Goal: Task Accomplishment & Management: Use online tool/utility

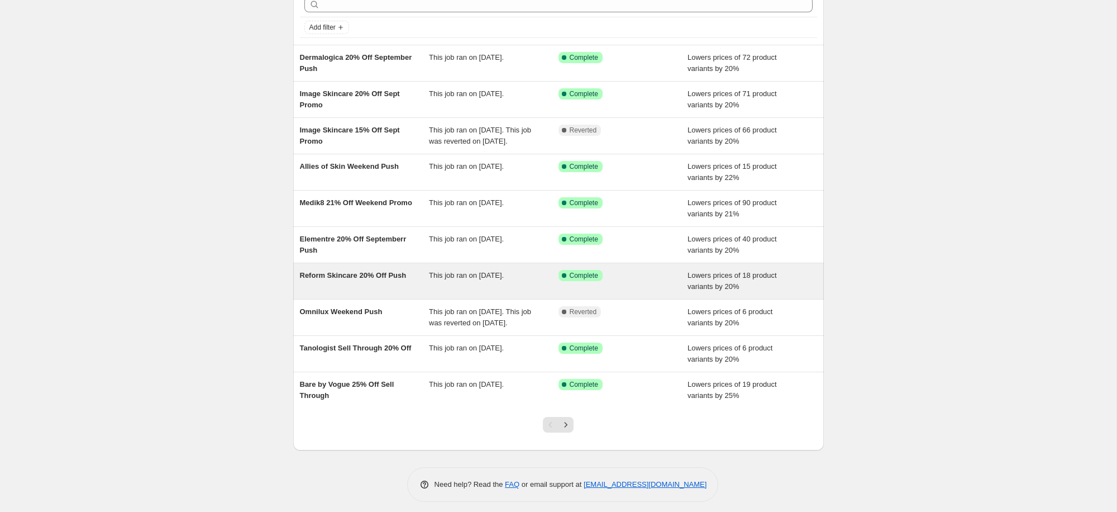
scroll to position [86, 0]
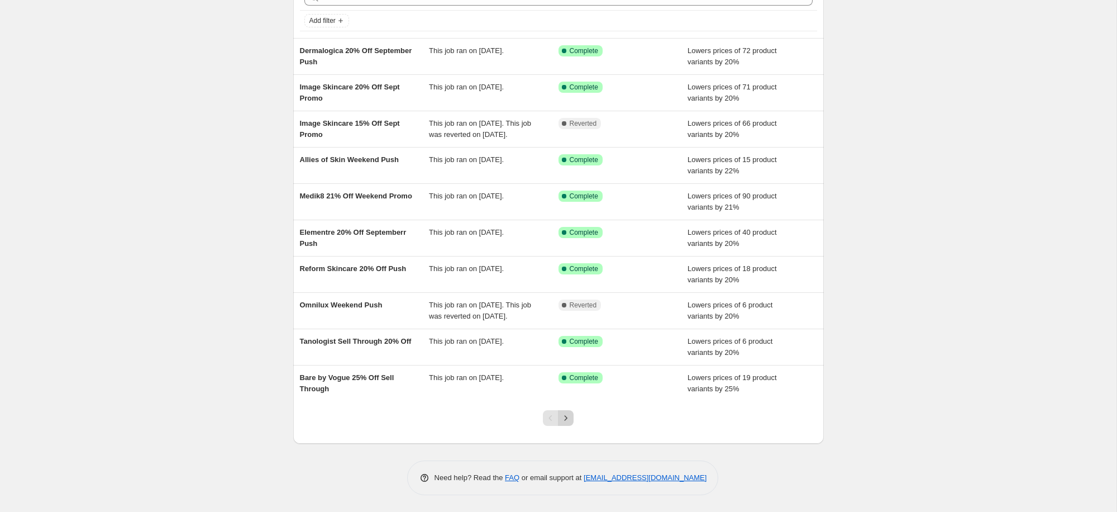
click at [567, 421] on icon "Next" at bounding box center [565, 417] width 11 height 11
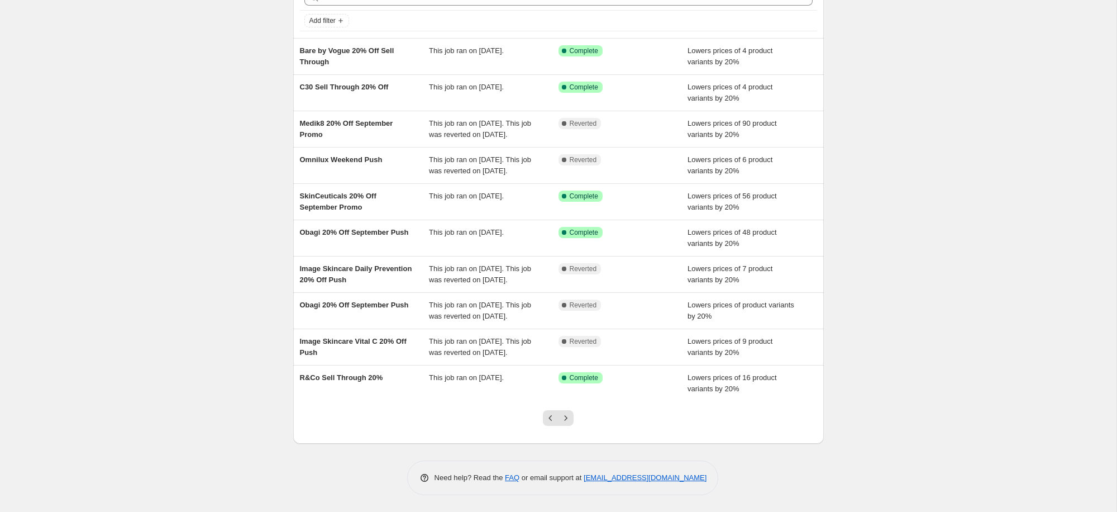
scroll to position [120, 0]
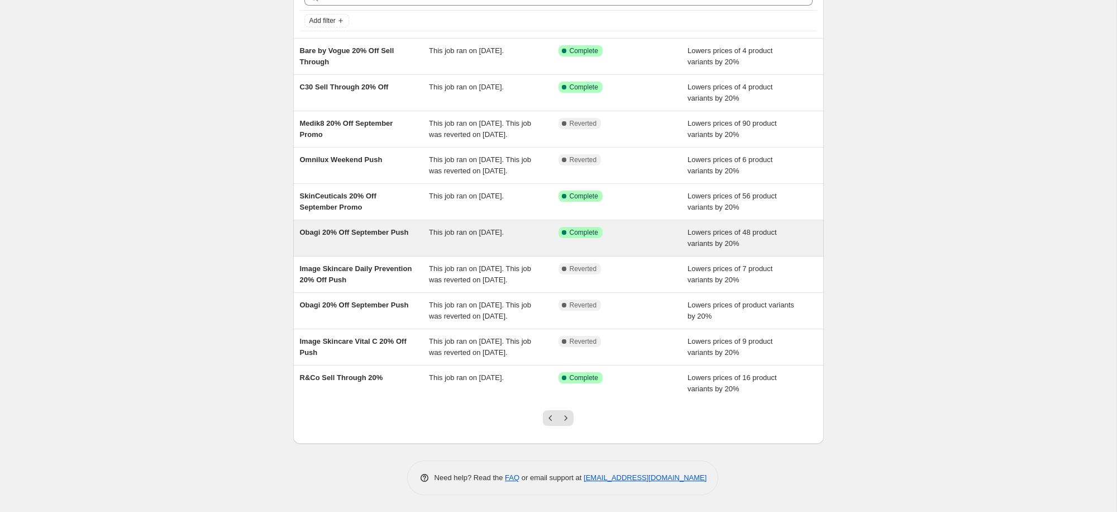
click at [341, 227] on div "Obagi 20% Off September Push" at bounding box center [365, 238] width 130 height 22
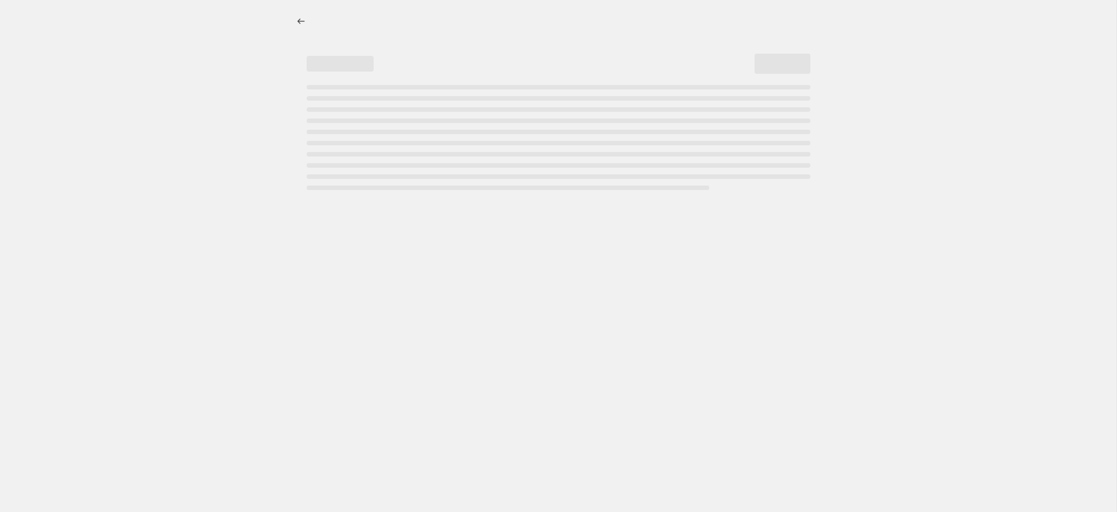
select select "percentage"
select select "collection"
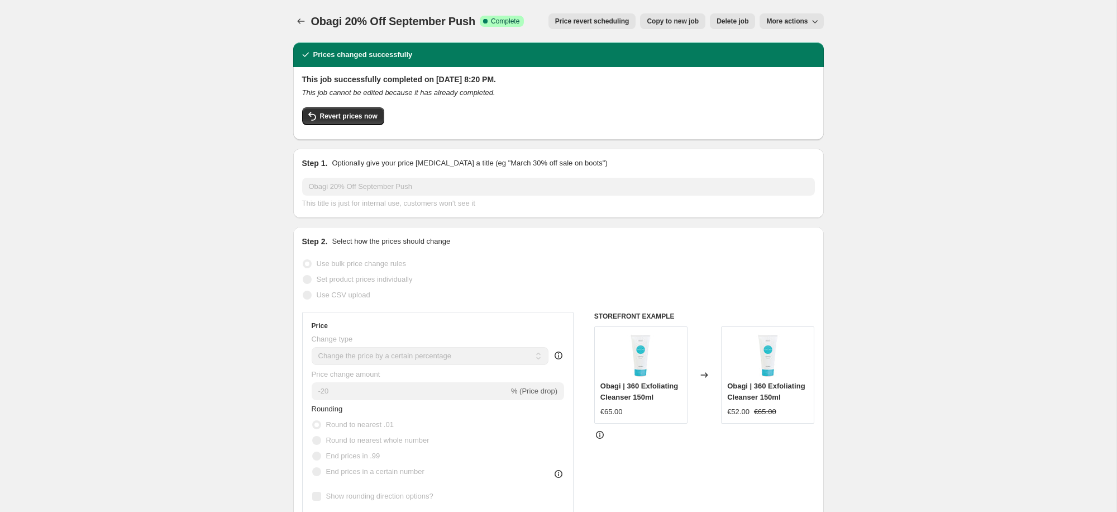
click at [363, 125] on div "Revert prices now" at bounding box center [558, 118] width 513 height 23
click at [363, 122] on button "Revert prices now" at bounding box center [343, 116] width 82 height 18
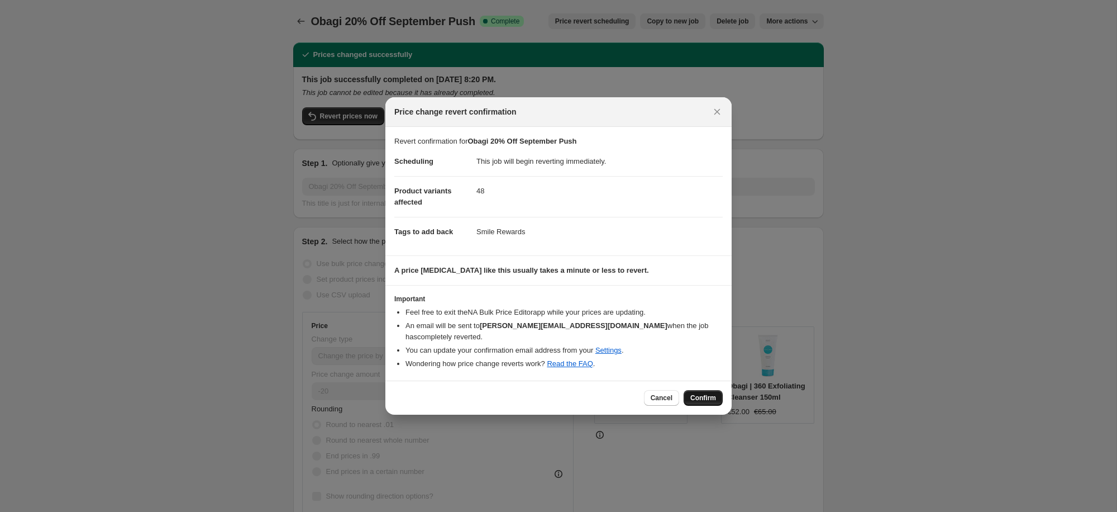
click at [702, 394] on span "Confirm" at bounding box center [704, 397] width 26 height 9
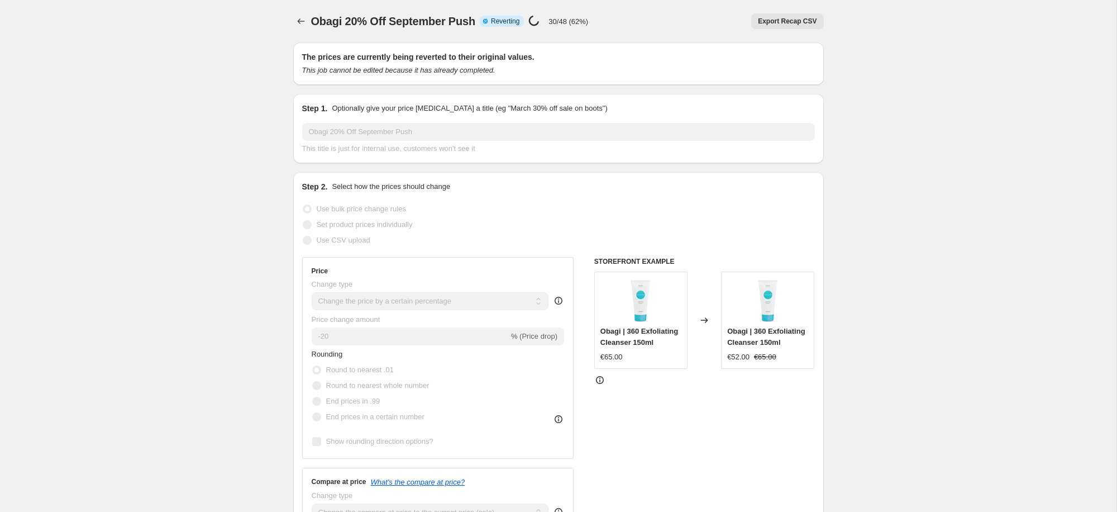
select select "percentage"
select select "collection"
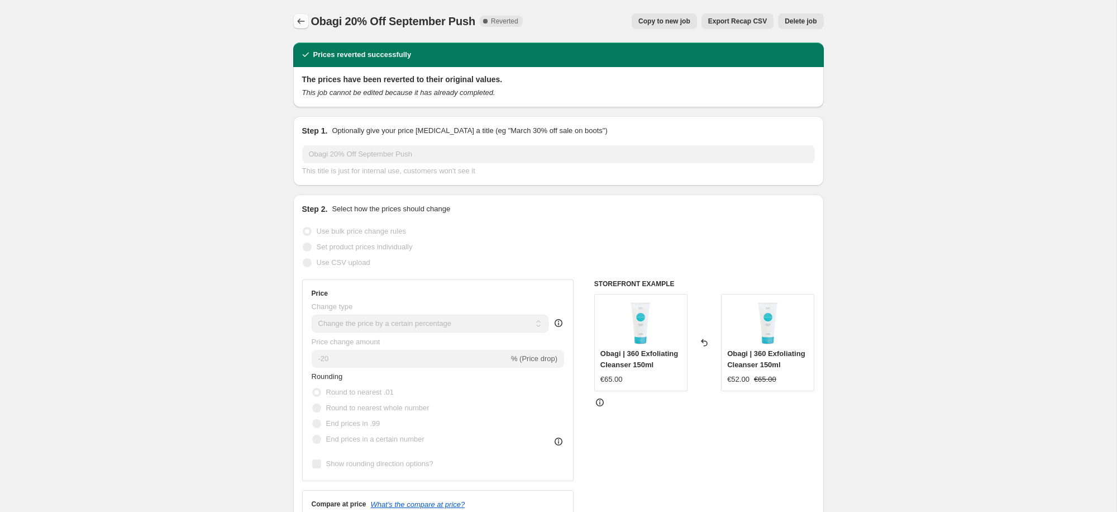
click at [302, 27] on button "Price change jobs" at bounding box center [301, 21] width 16 height 16
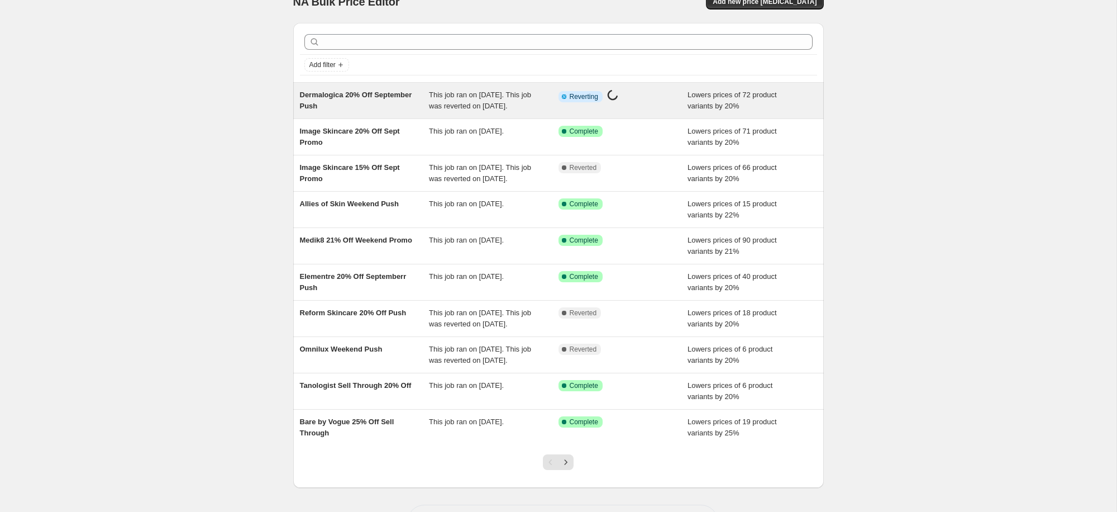
scroll to position [31, 0]
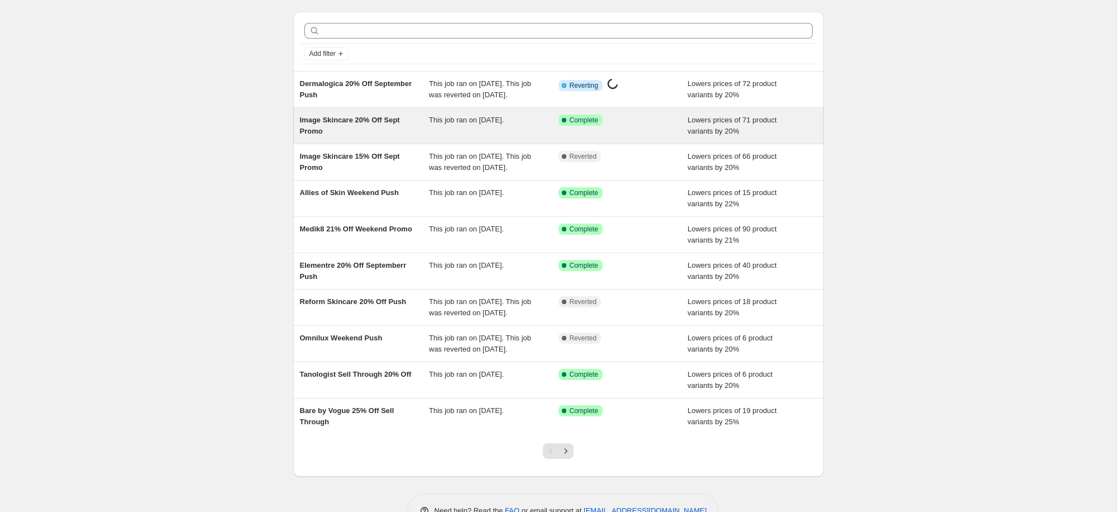
click at [337, 134] on span "Image Skincare 20% Off Sept Promo" at bounding box center [350, 126] width 100 height 20
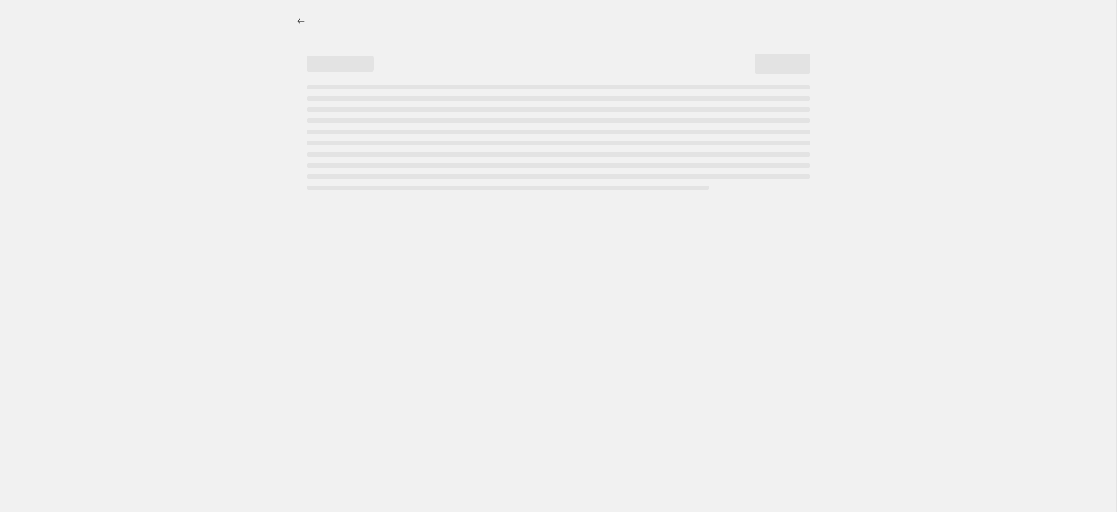
select select "percentage"
select select "collection"
select select "tag"
select select "not_equal"
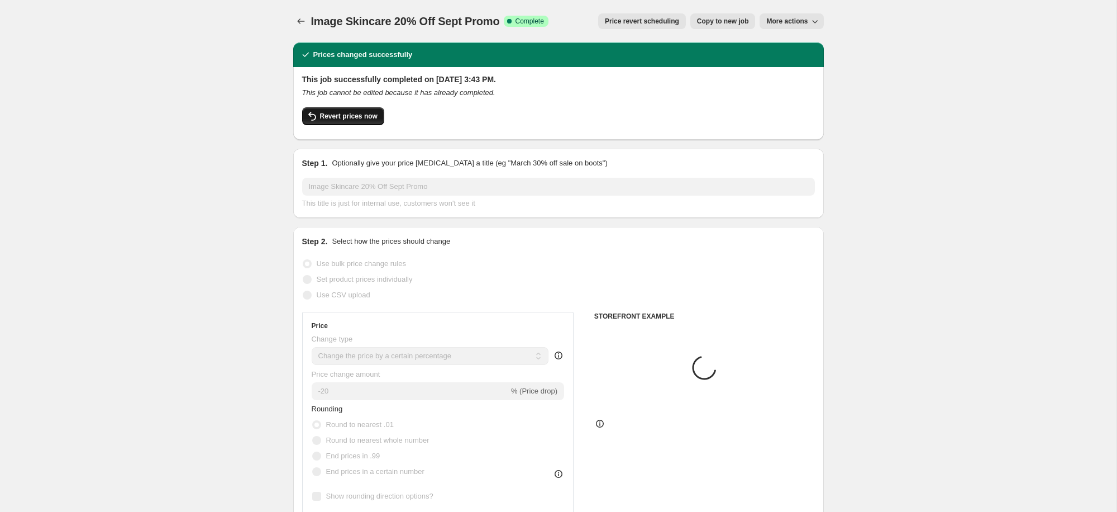
click at [370, 113] on span "Revert prices now" at bounding box center [349, 116] width 58 height 9
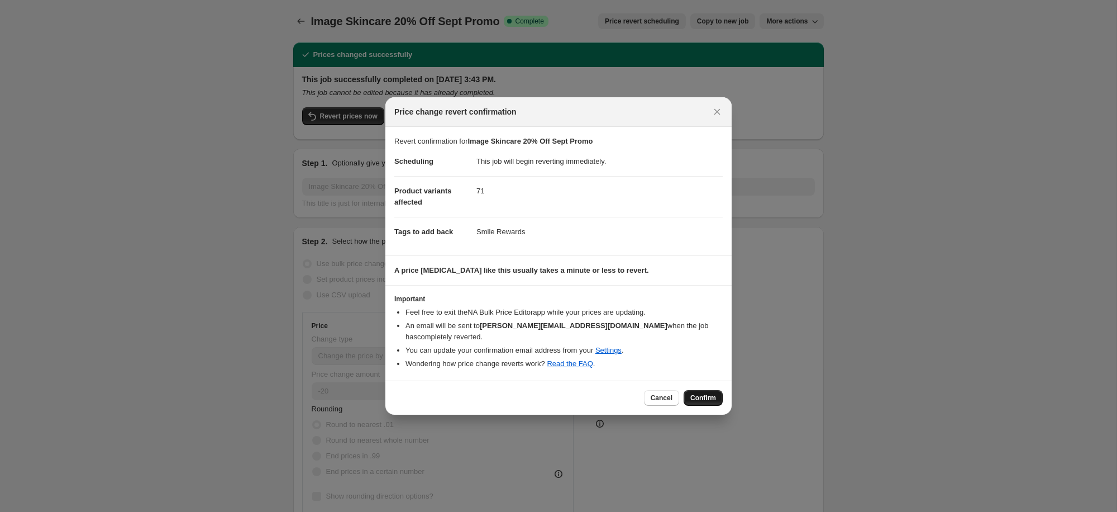
click at [706, 393] on span "Confirm" at bounding box center [704, 397] width 26 height 9
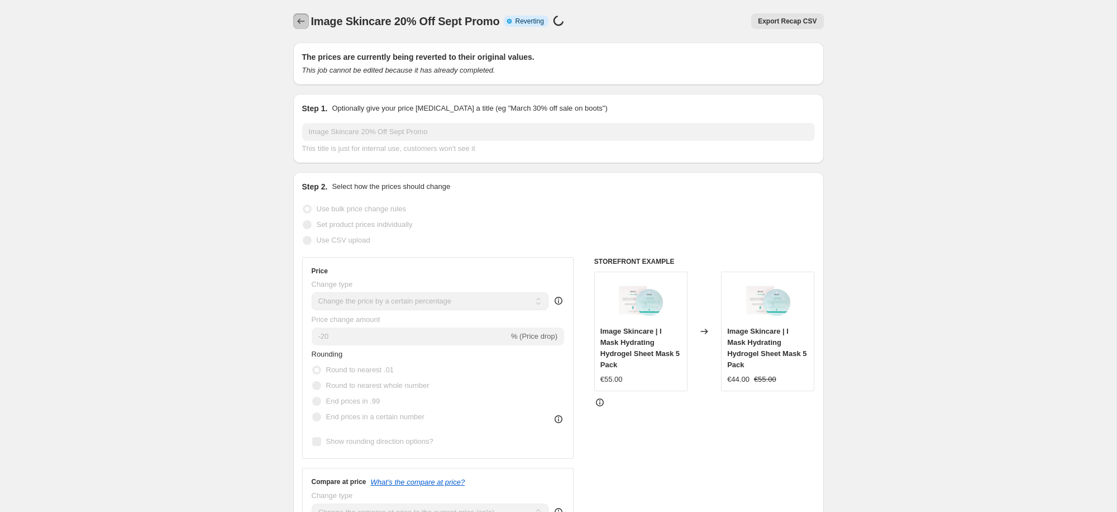
click at [297, 20] on icon "Price change jobs" at bounding box center [301, 21] width 11 height 11
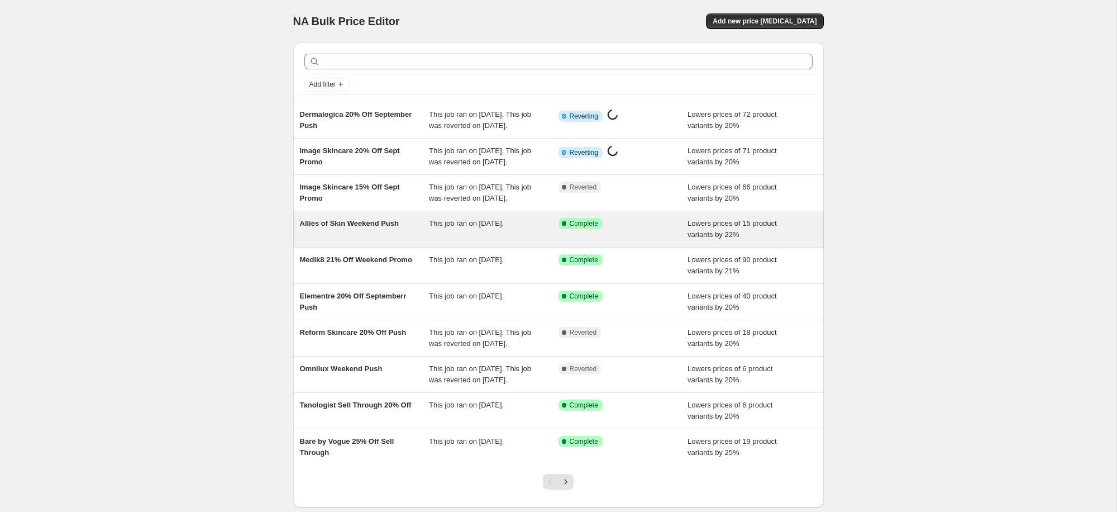
click at [340, 227] on span "Allies of Skin Weekend Push" at bounding box center [349, 223] width 99 height 8
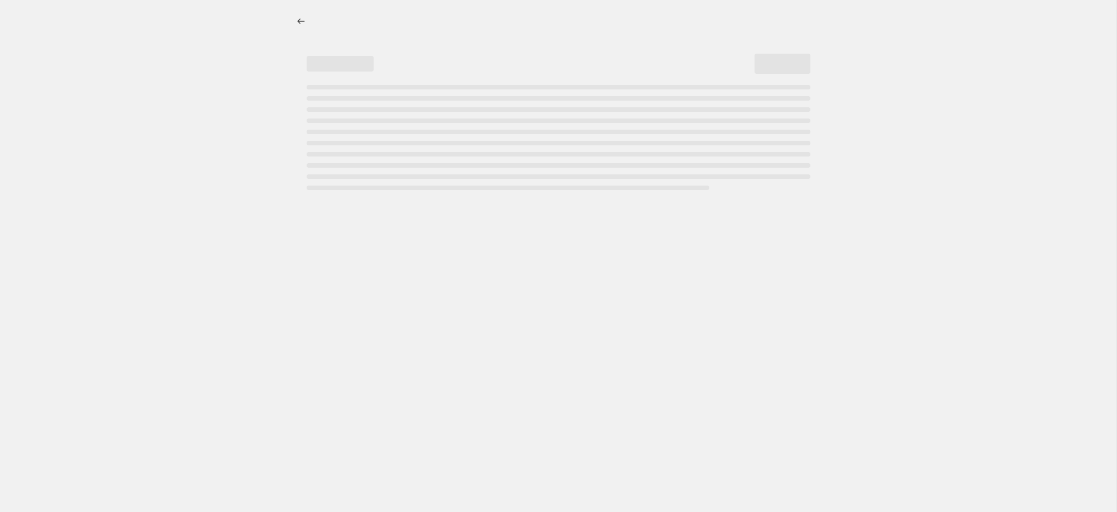
select select "percentage"
select select "collection"
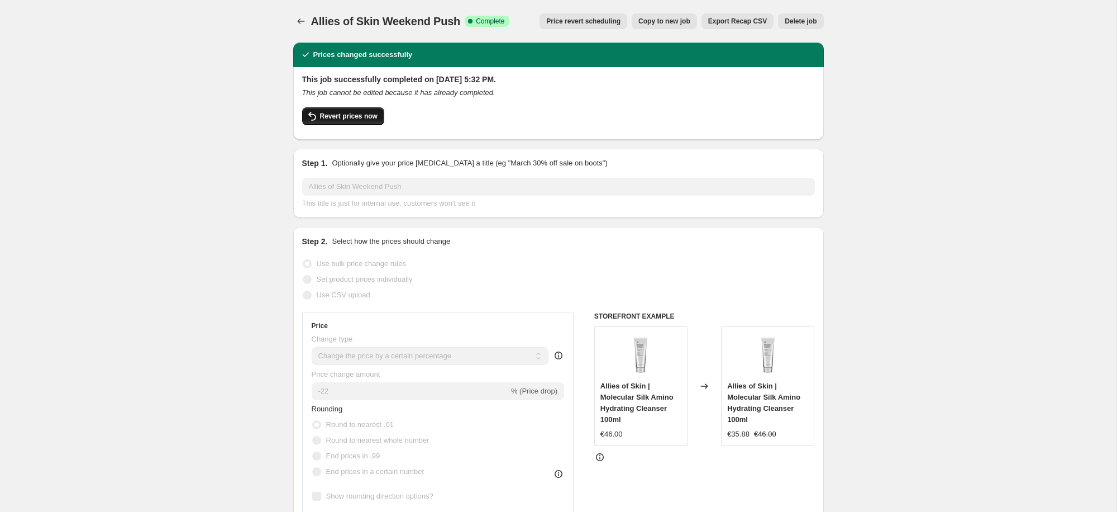
click at [369, 118] on span "Revert prices now" at bounding box center [349, 116] width 58 height 9
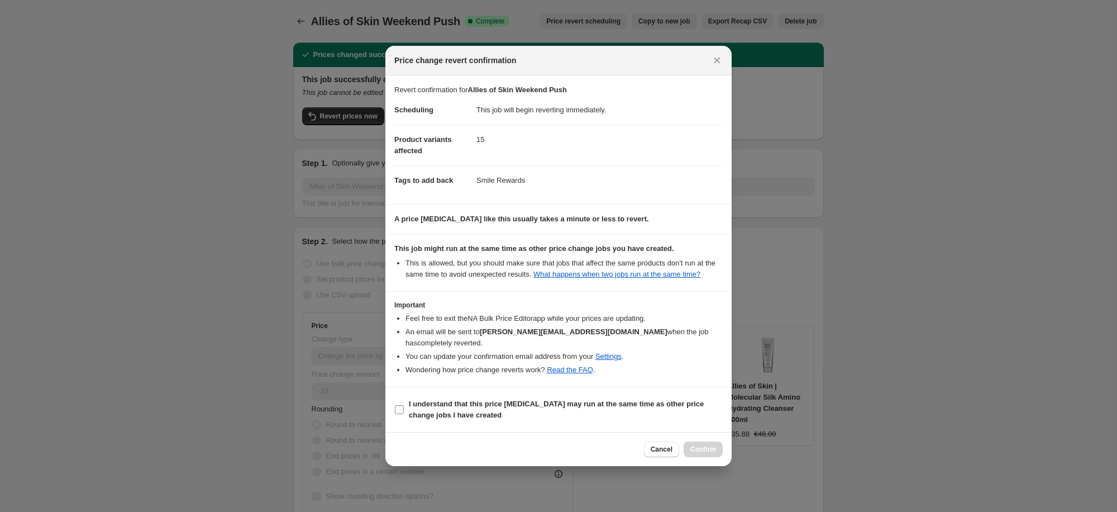
click at [439, 417] on b "I understand that this price [MEDICAL_DATA] may run at the same time as other p…" at bounding box center [556, 409] width 295 height 20
click at [404, 414] on input "I understand that this price [MEDICAL_DATA] may run at the same time as other p…" at bounding box center [399, 409] width 9 height 9
checkbox input "true"
click at [700, 455] on button "Confirm" at bounding box center [703, 449] width 39 height 16
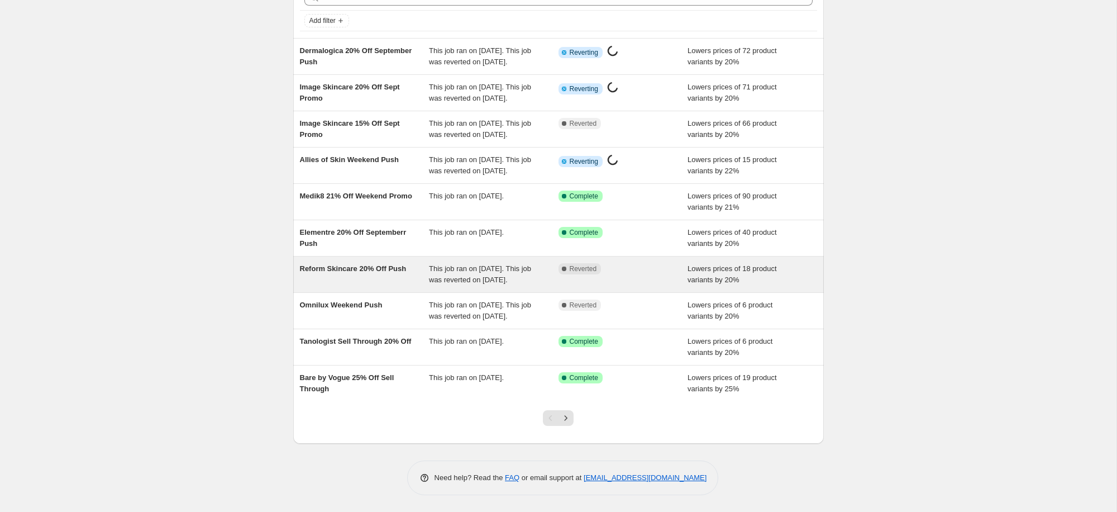
scroll to position [65, 0]
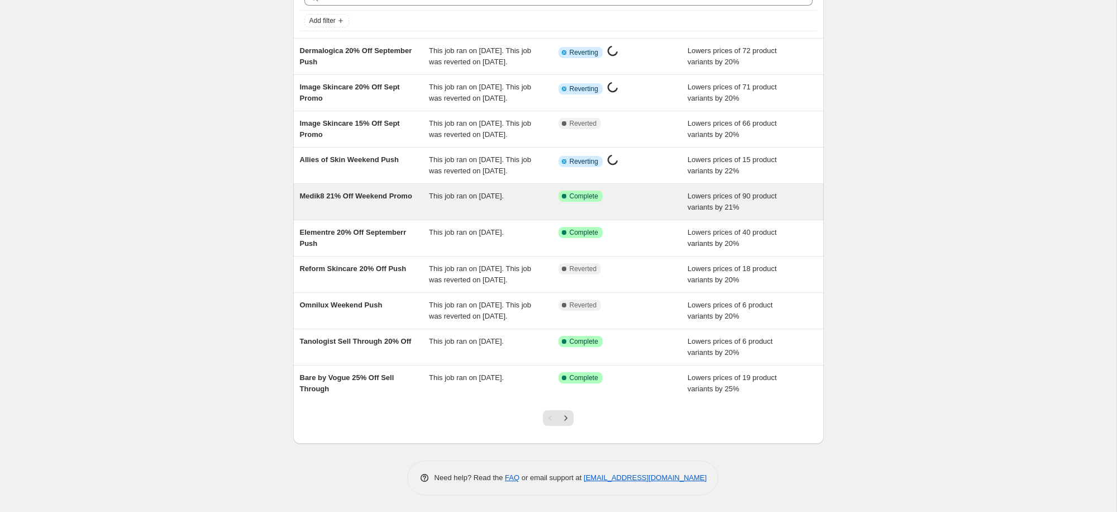
click at [368, 200] on span "Medik8 21% Off Weekend Promo" at bounding box center [356, 196] width 112 height 8
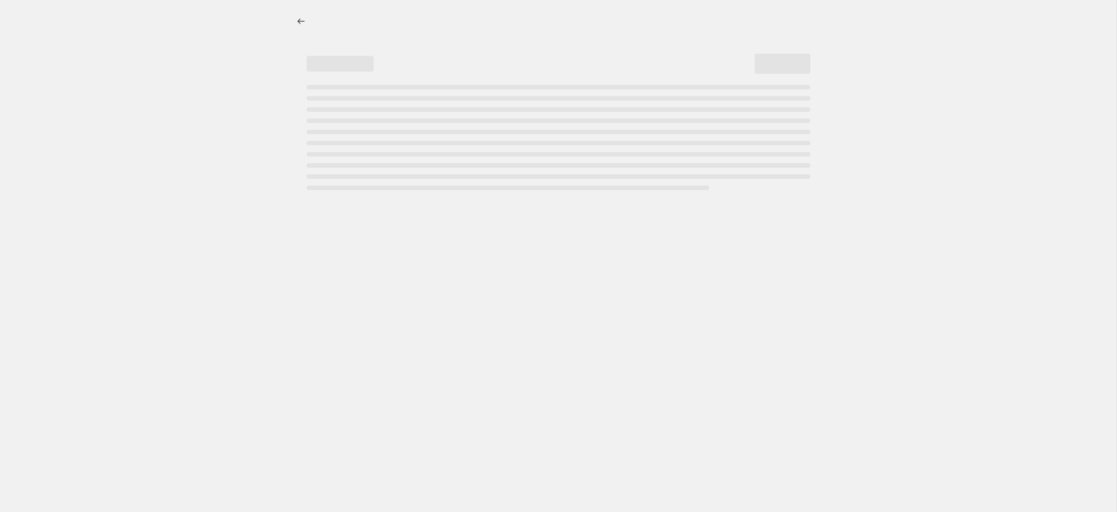
select select "percentage"
select select "collection"
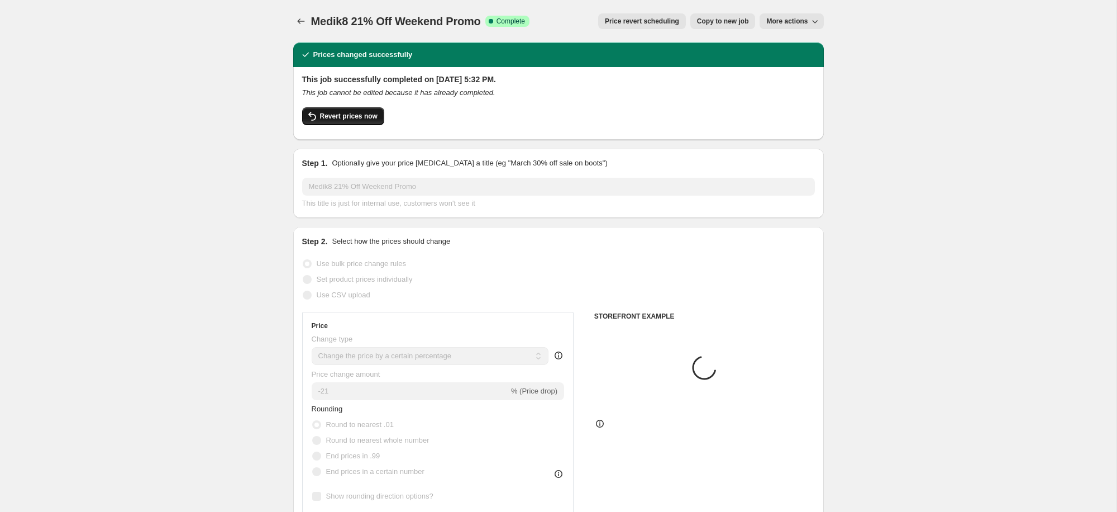
click at [331, 117] on span "Revert prices now" at bounding box center [349, 116] width 58 height 9
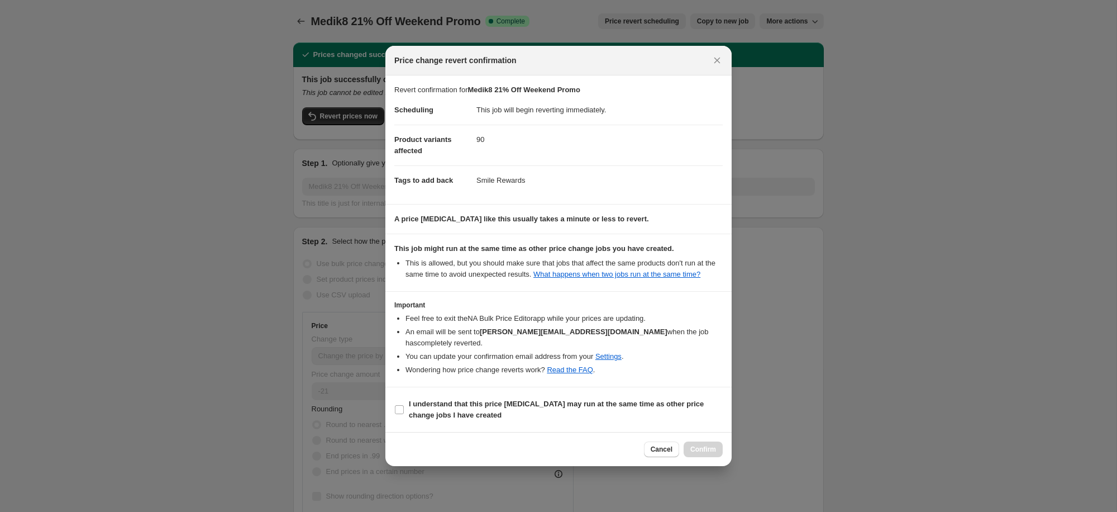
click at [536, 372] on li "Wondering how price change reverts work? Read the FAQ ." at bounding box center [564, 369] width 317 height 11
click at [441, 420] on span "I understand that this price [MEDICAL_DATA] may run at the same time as other p…" at bounding box center [566, 409] width 314 height 22
click at [404, 414] on input "I understand that this price [MEDICAL_DATA] may run at the same time as other p…" at bounding box center [399, 409] width 9 height 9
checkbox input "true"
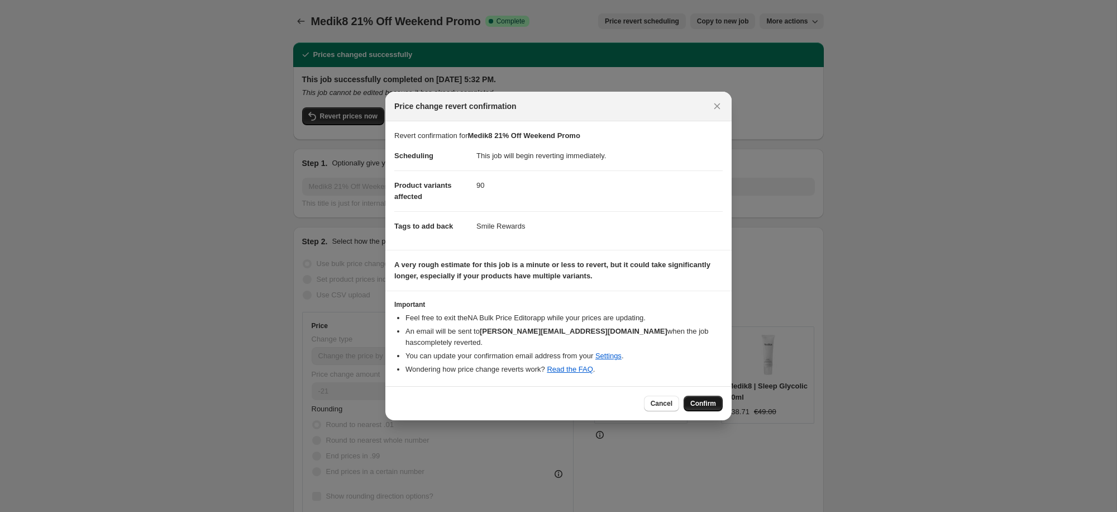
click at [707, 396] on button "Confirm" at bounding box center [703, 404] width 39 height 16
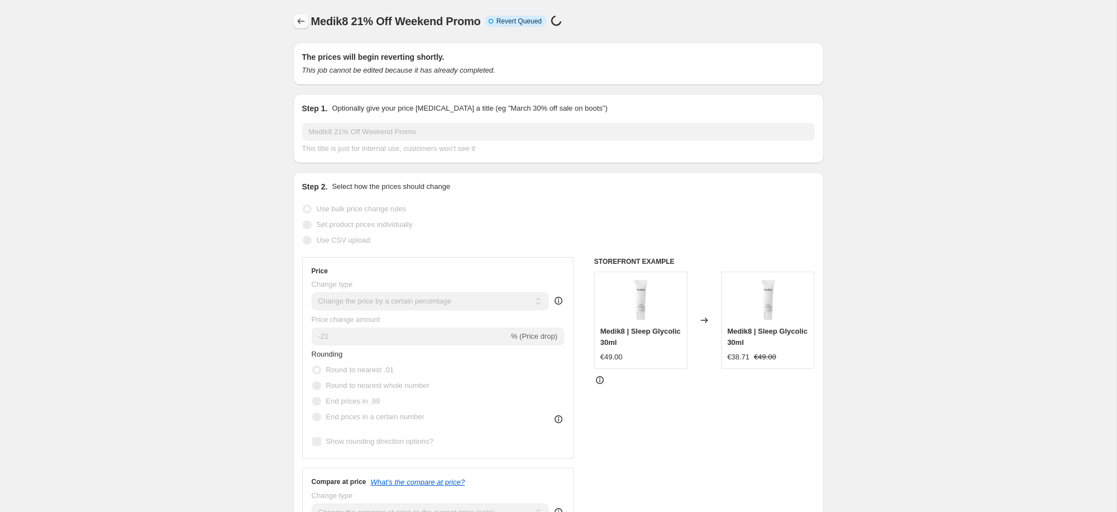
click at [297, 23] on icon "Price change jobs" at bounding box center [301, 21] width 11 height 11
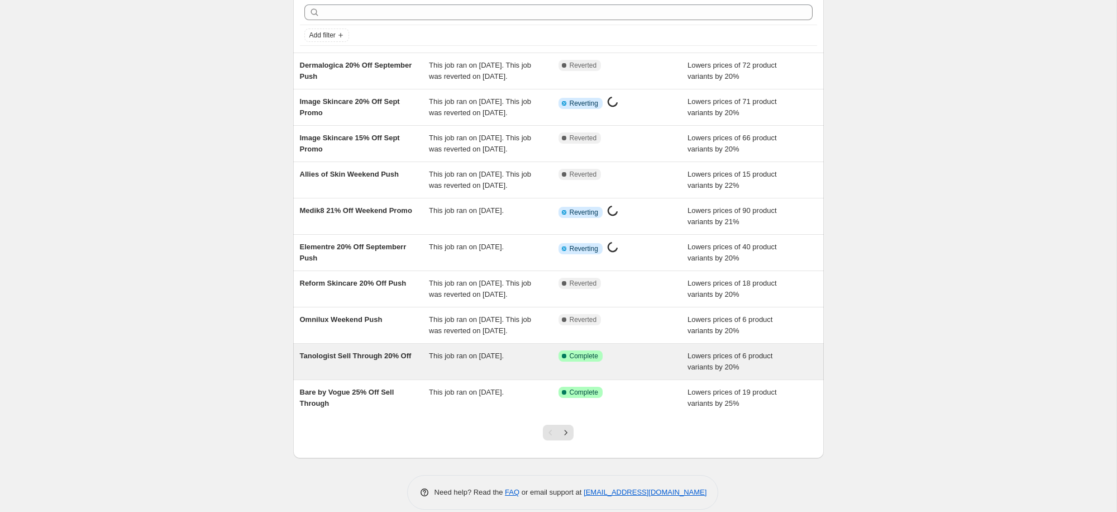
scroll to position [118, 0]
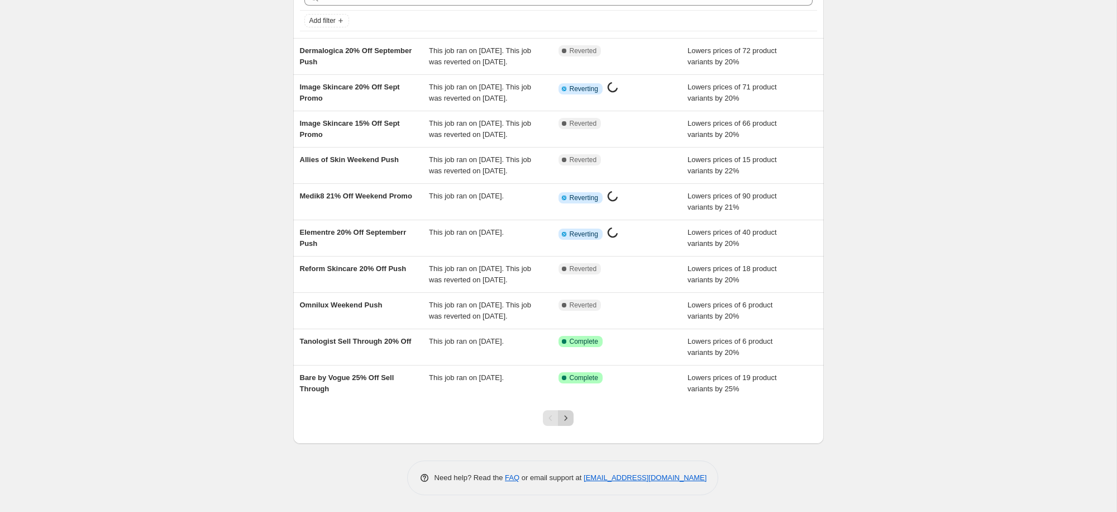
click at [567, 424] on icon "Next" at bounding box center [565, 417] width 11 height 11
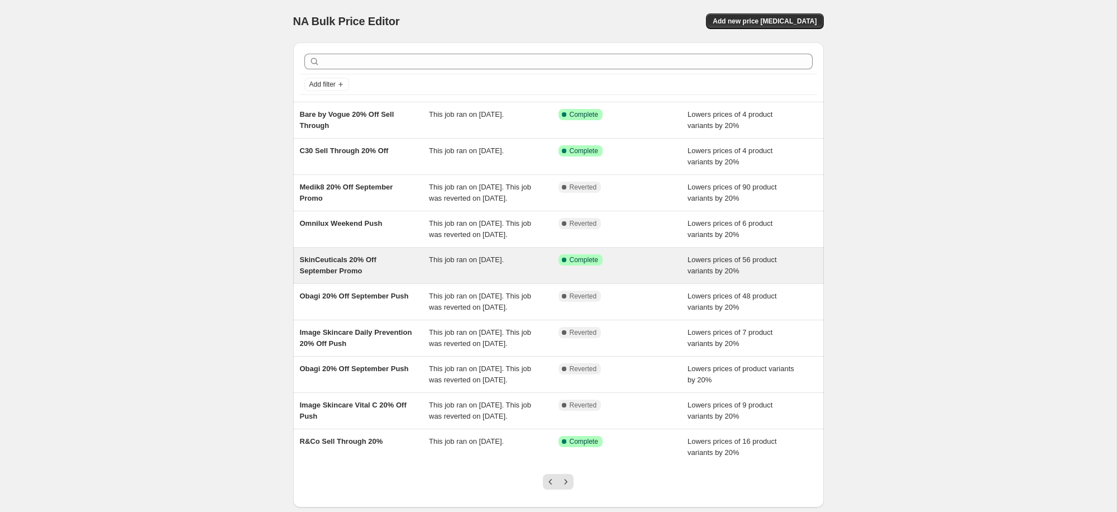
click at [320, 295] on ul "Bare by Vogue 20% Off Sell Through This job ran on [DATE]. Success Complete Com…" at bounding box center [558, 283] width 531 height 363
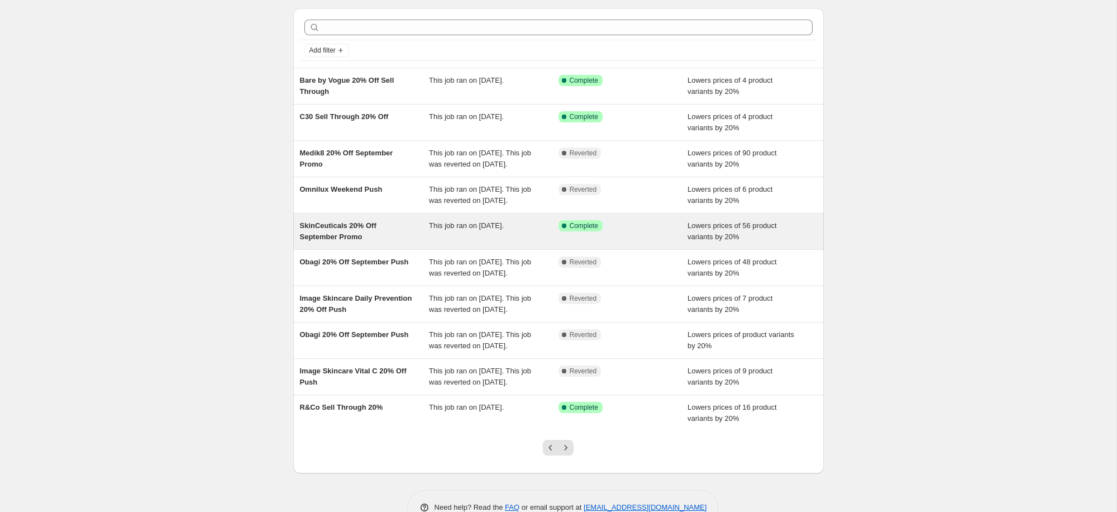
scroll to position [42, 0]
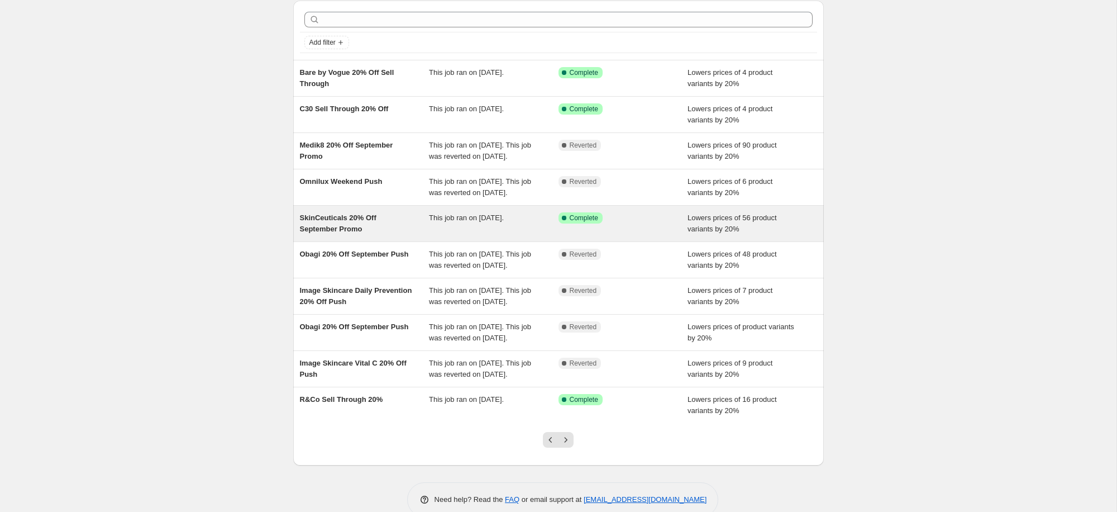
click at [331, 233] on span "SkinCeuticals 20% Off September Promo" at bounding box center [338, 223] width 77 height 20
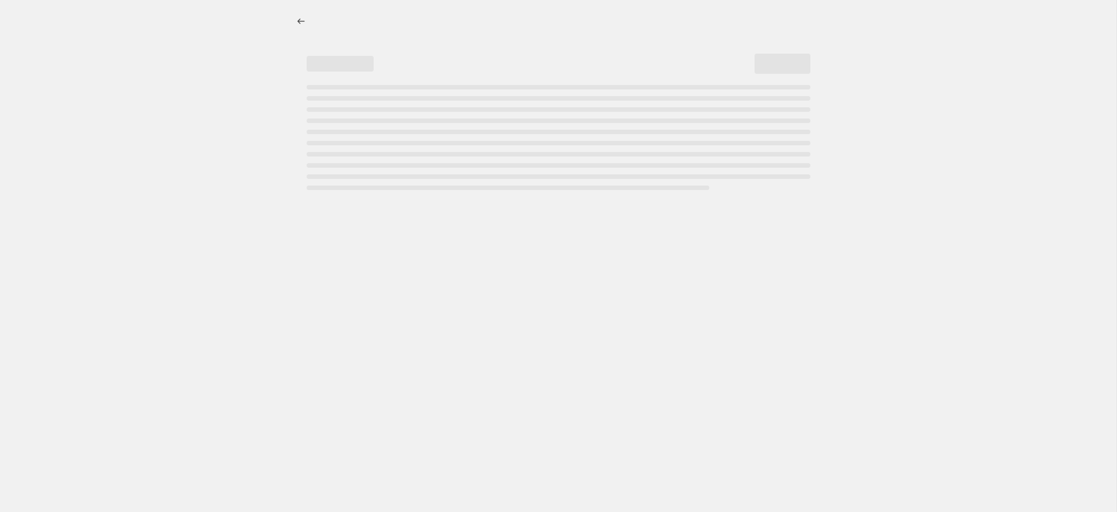
select select "percentage"
select select "collection"
select select "tag"
select select "not_equal"
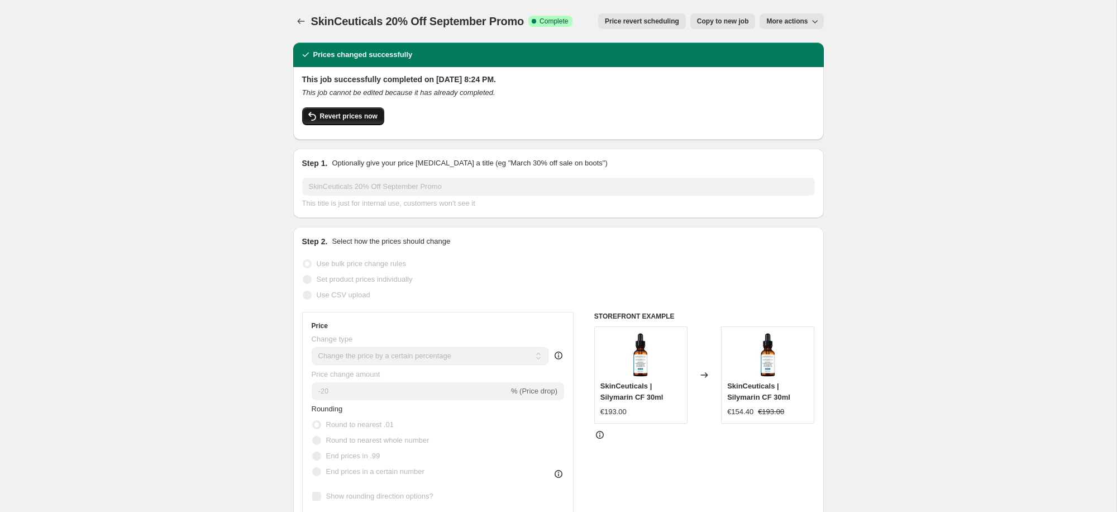
click at [368, 115] on span "Revert prices now" at bounding box center [349, 116] width 58 height 9
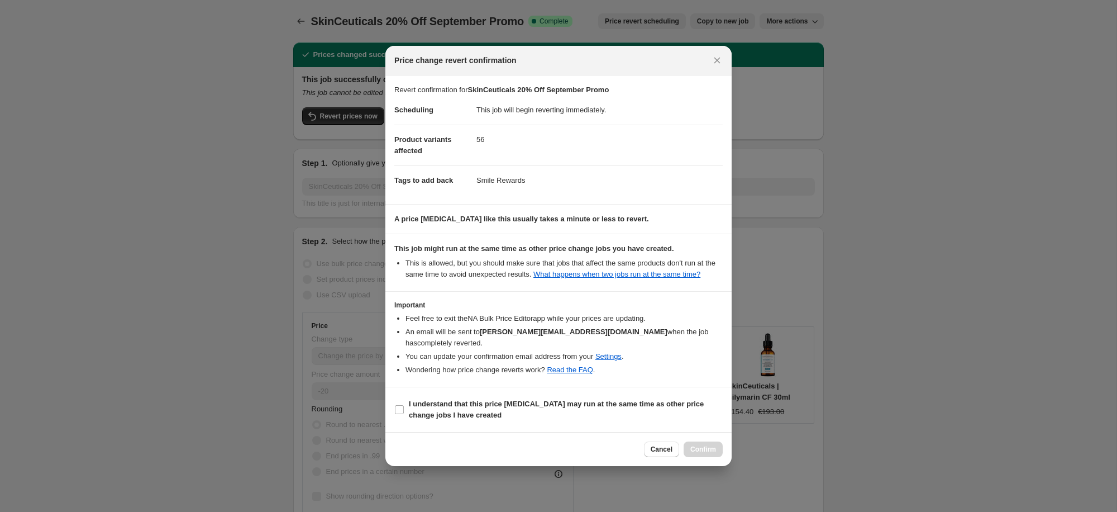
drag, startPoint x: 427, startPoint y: 405, endPoint x: 492, endPoint y: 425, distance: 67.9
click at [427, 405] on b "I understand that this price [MEDICAL_DATA] may run at the same time as other p…" at bounding box center [556, 409] width 295 height 20
click at [404, 405] on input "I understand that this price [MEDICAL_DATA] may run at the same time as other p…" at bounding box center [399, 409] width 9 height 9
checkbox input "true"
drag, startPoint x: 705, startPoint y: 453, endPoint x: 684, endPoint y: 446, distance: 21.9
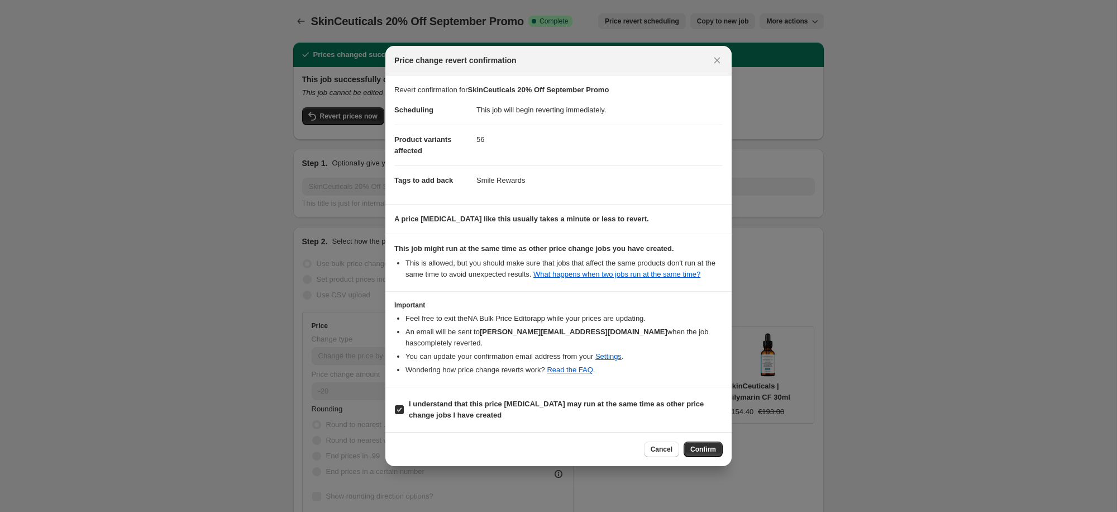
click at [705, 453] on span "Confirm" at bounding box center [704, 449] width 26 height 9
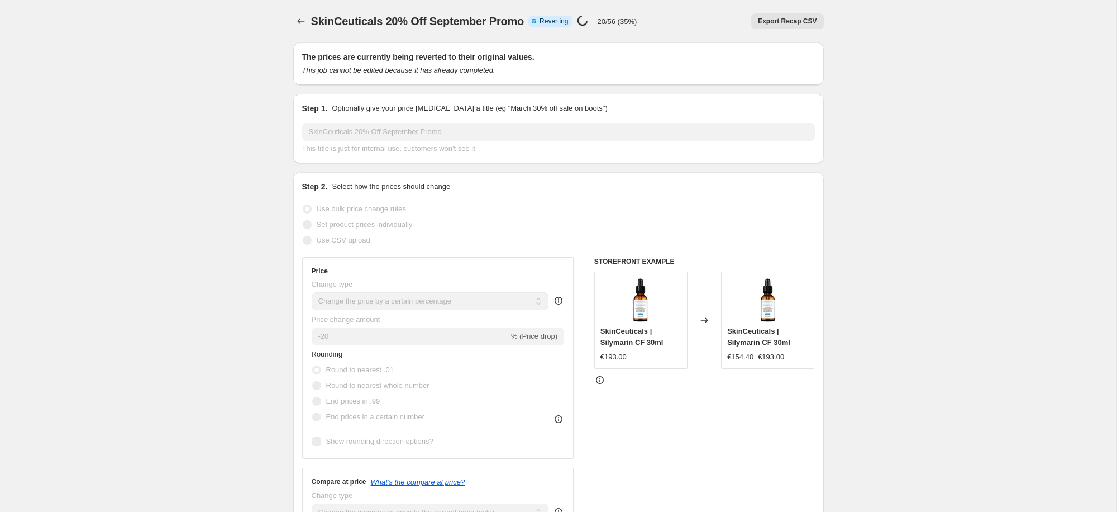
click at [301, 18] on icon "Price change jobs" at bounding box center [301, 21] width 11 height 11
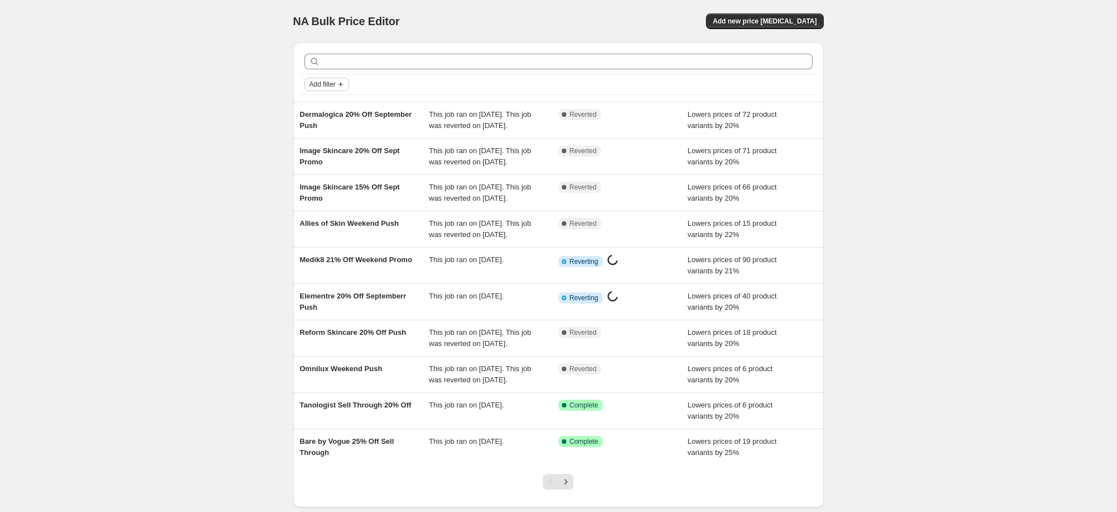
click at [332, 87] on span "Add filter" at bounding box center [323, 84] width 26 height 9
click at [329, 112] on button "Job status" at bounding box center [327, 106] width 40 height 18
click at [349, 155] on span "Complete" at bounding box center [341, 155] width 31 height 8
click at [321, 155] on input "Complete" at bounding box center [316, 155] width 9 height 9
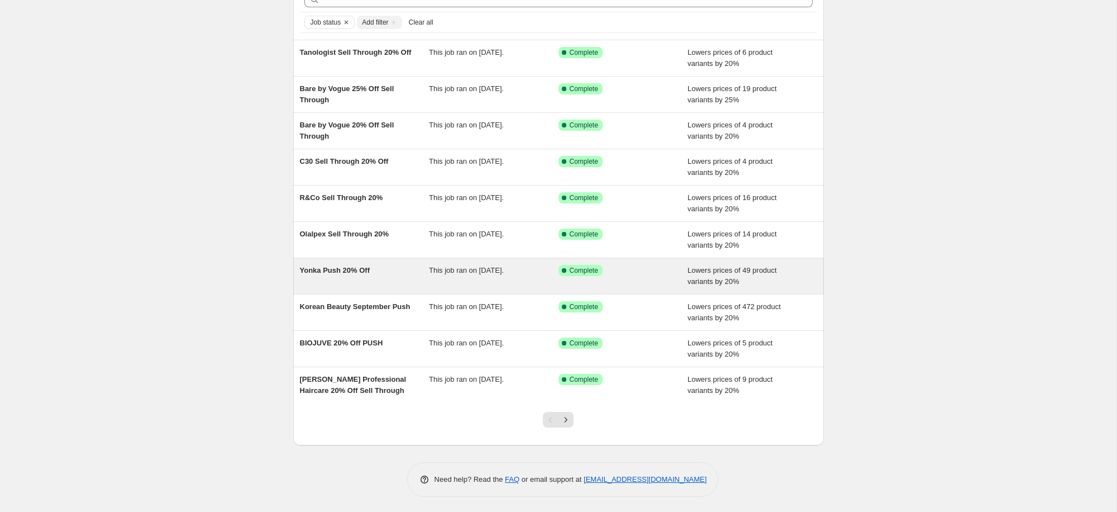
scroll to position [64, 0]
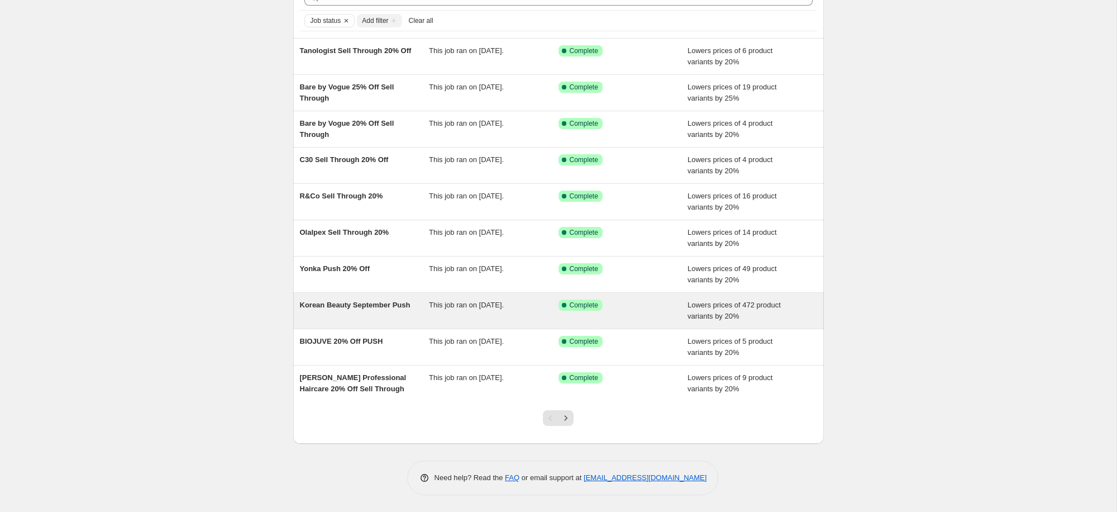
click at [324, 310] on div "Korean Beauty September Push" at bounding box center [365, 310] width 130 height 22
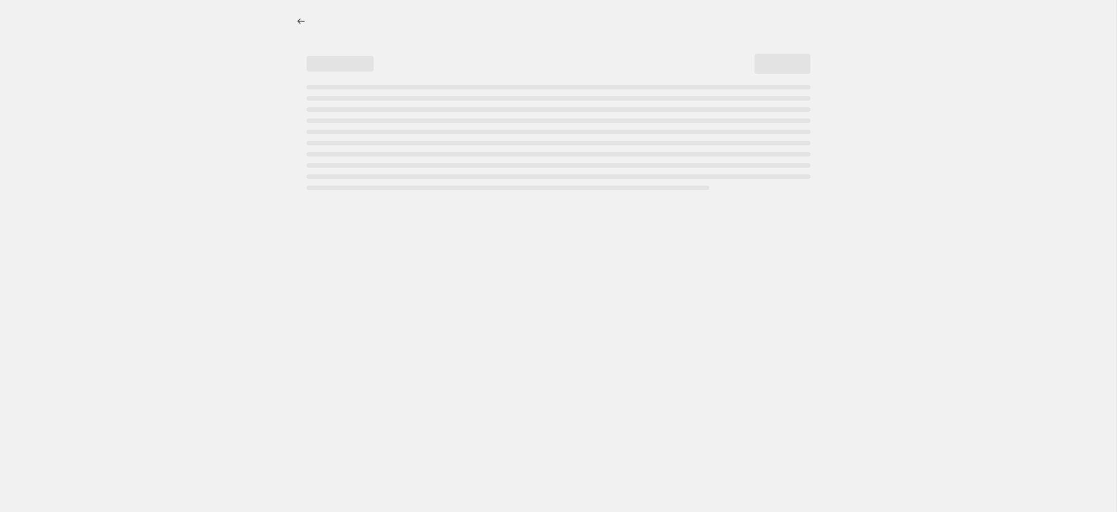
select select "percentage"
select select "collection"
select select "tag"
select select "not_equal"
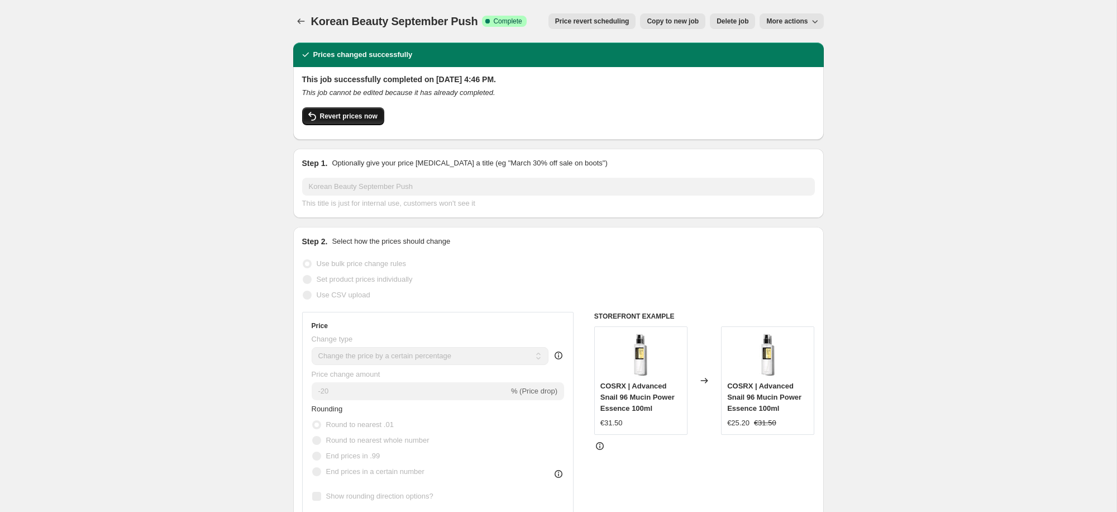
click at [326, 120] on span "Revert prices now" at bounding box center [349, 116] width 58 height 9
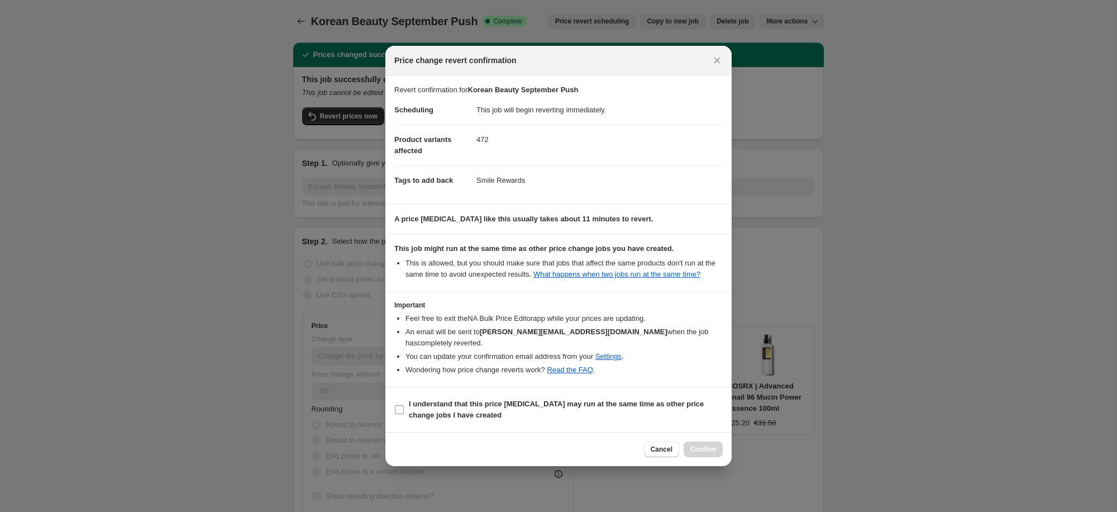
click at [433, 405] on b "I understand that this price [MEDICAL_DATA] may run at the same time as other p…" at bounding box center [556, 409] width 295 height 20
click at [404, 405] on input "I understand that this price [MEDICAL_DATA] may run at the same time as other p…" at bounding box center [399, 409] width 9 height 9
checkbox input "true"
click at [709, 451] on span "Confirm" at bounding box center [704, 449] width 26 height 9
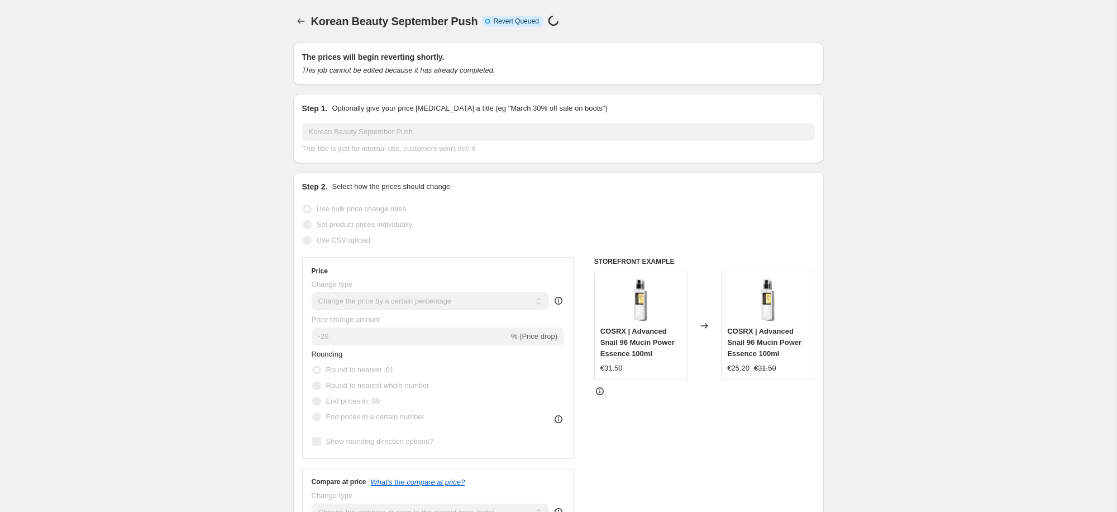
select select "percentage"
select select "collection"
select select "tag"
select select "not_equal"
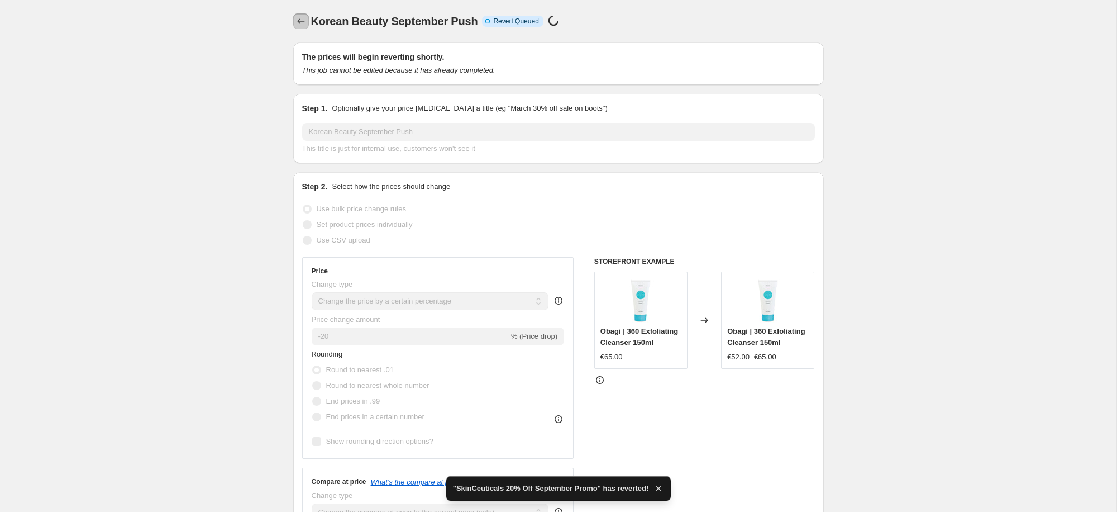
click at [306, 18] on icon "Price change jobs" at bounding box center [301, 21] width 11 height 11
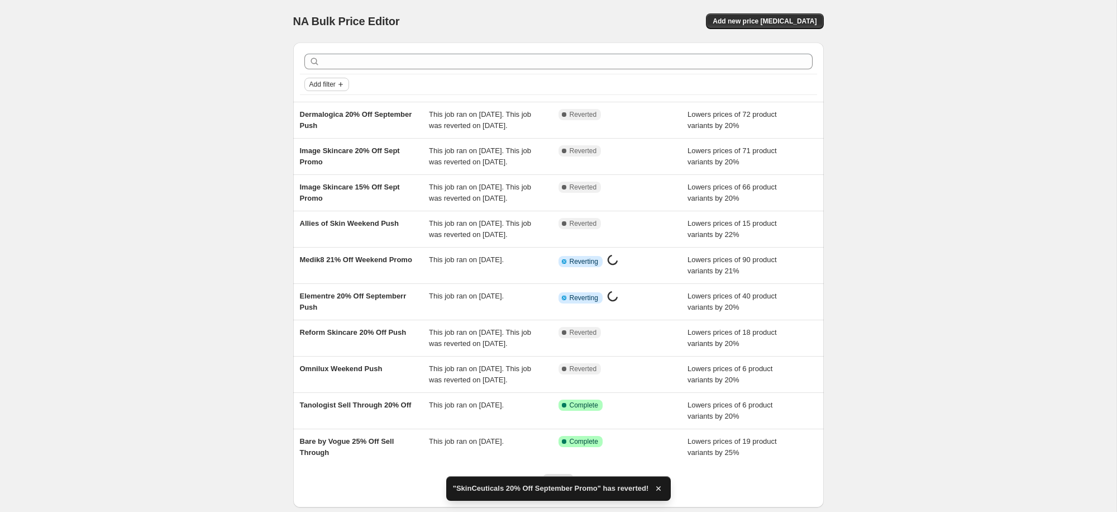
click at [333, 84] on span "Add filter" at bounding box center [323, 84] width 26 height 9
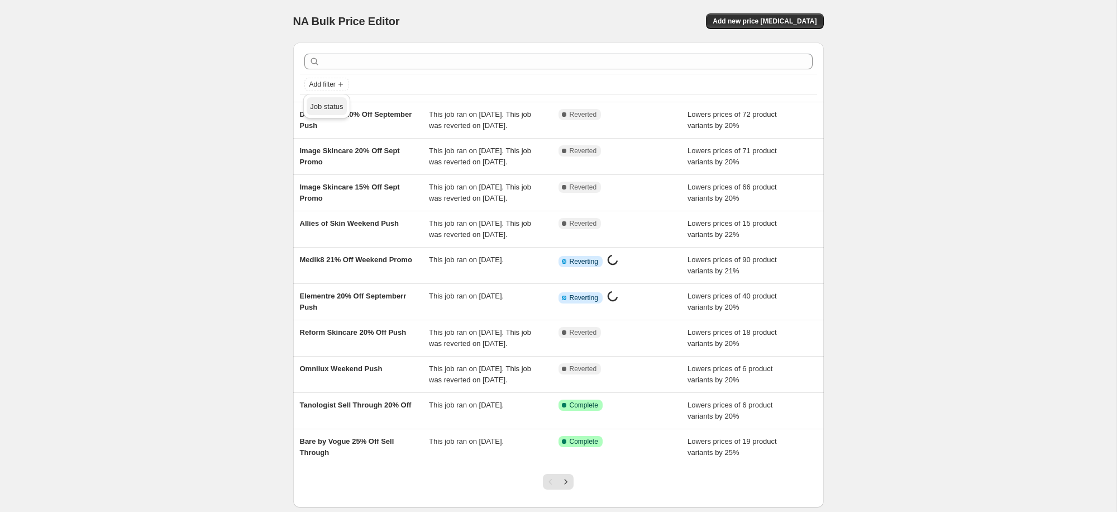
click at [335, 99] on button "Job status" at bounding box center [327, 106] width 40 height 18
click at [345, 153] on span "Complete" at bounding box center [341, 155] width 31 height 8
click at [321, 153] on input "Complete" at bounding box center [316, 155] width 9 height 9
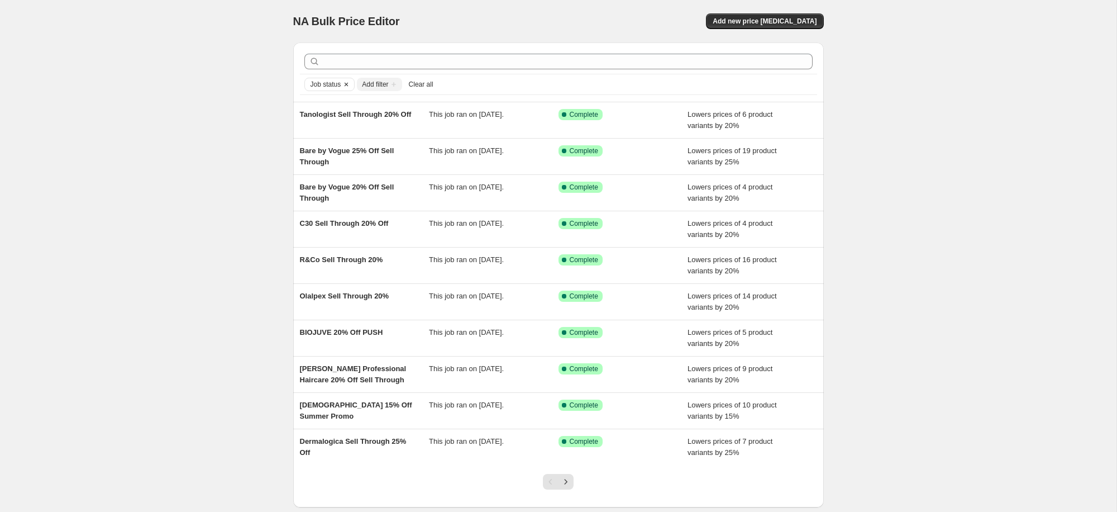
click at [317, 80] on span "Job status" at bounding box center [326, 84] width 31 height 9
drag, startPoint x: 342, startPoint y: 140, endPoint x: 337, endPoint y: 148, distance: 8.5
click at [342, 140] on span "In progress" at bounding box center [344, 139] width 36 height 8
click at [321, 140] on input "In progress" at bounding box center [316, 139] width 9 height 9
click at [338, 155] on span "Bare by Vogue 25% Off Sell Through" at bounding box center [347, 156] width 94 height 20
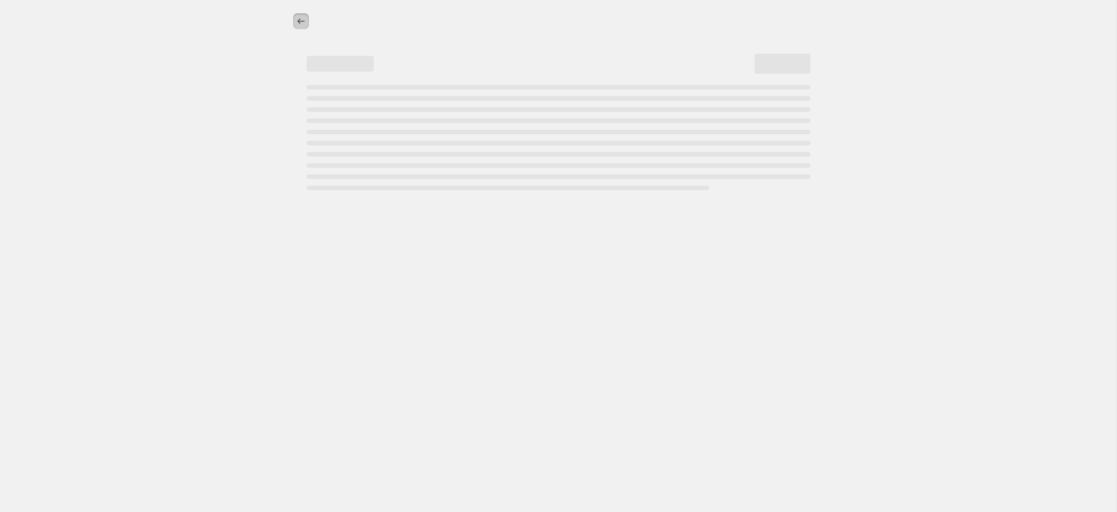
click at [300, 17] on icon "Price change jobs" at bounding box center [301, 21] width 11 height 11
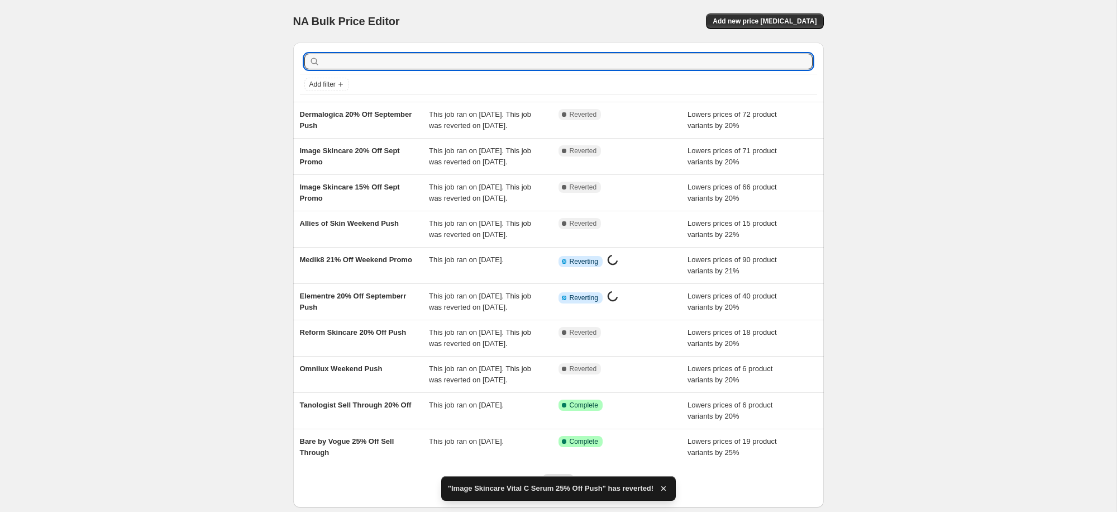
drag, startPoint x: 493, startPoint y: 61, endPoint x: 991, endPoint y: 197, distance: 515.9
click at [493, 61] on input "text" at bounding box center [567, 62] width 491 height 16
type input "[DEMOGRAPHIC_DATA]"
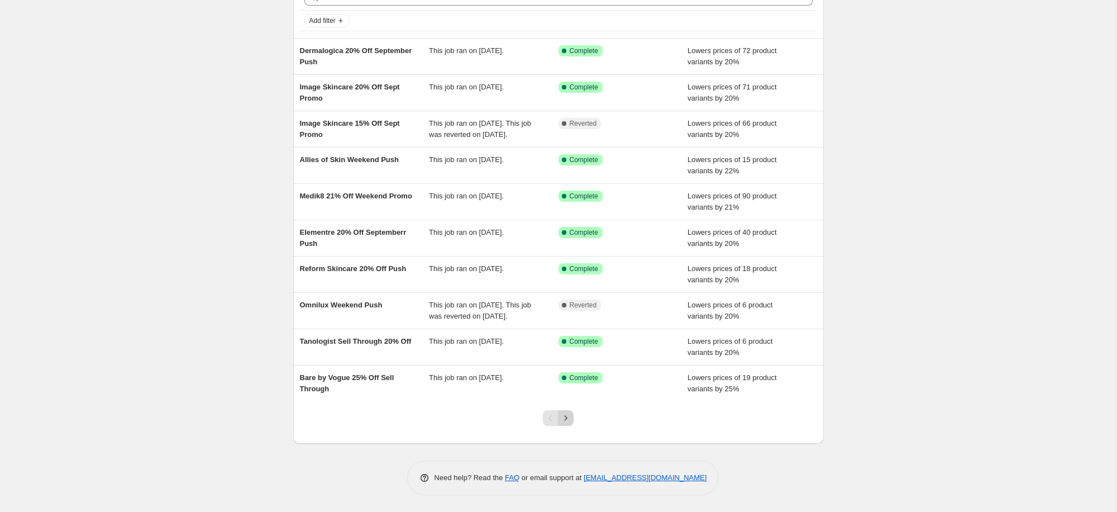
scroll to position [85, 0]
click at [571, 424] on icon "Next" at bounding box center [565, 417] width 11 height 11
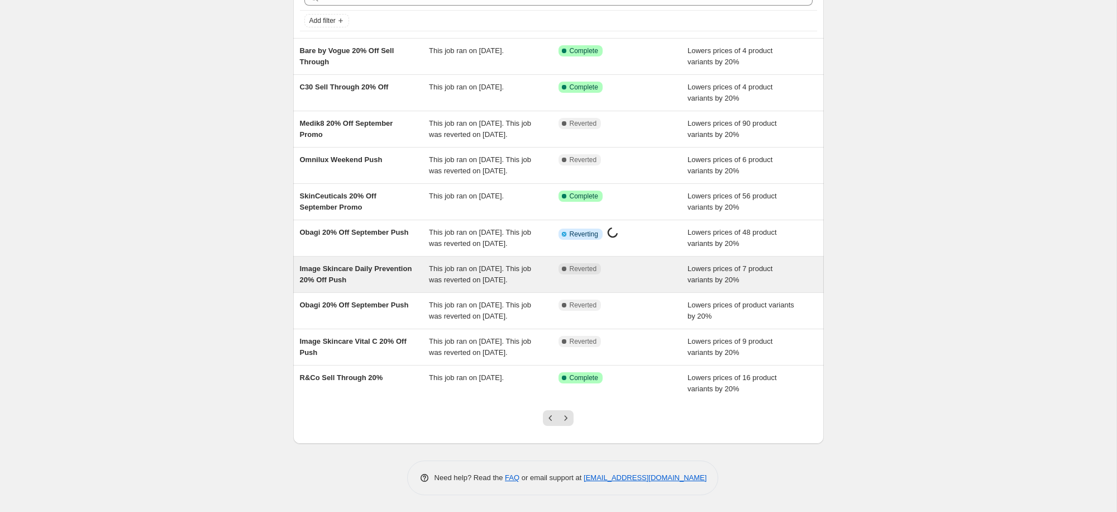
scroll to position [72, 0]
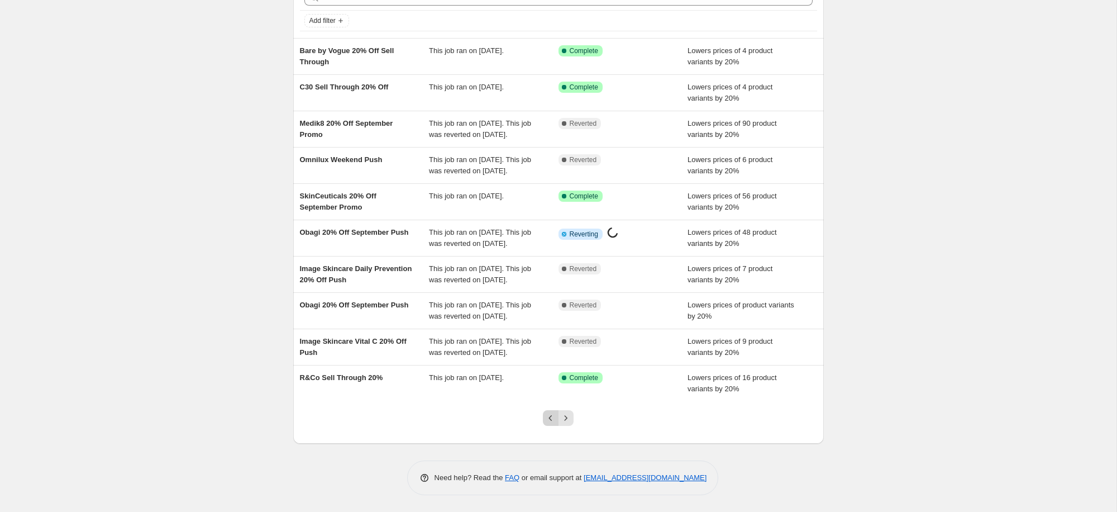
click at [550, 424] on icon "Previous" at bounding box center [550, 417] width 11 height 11
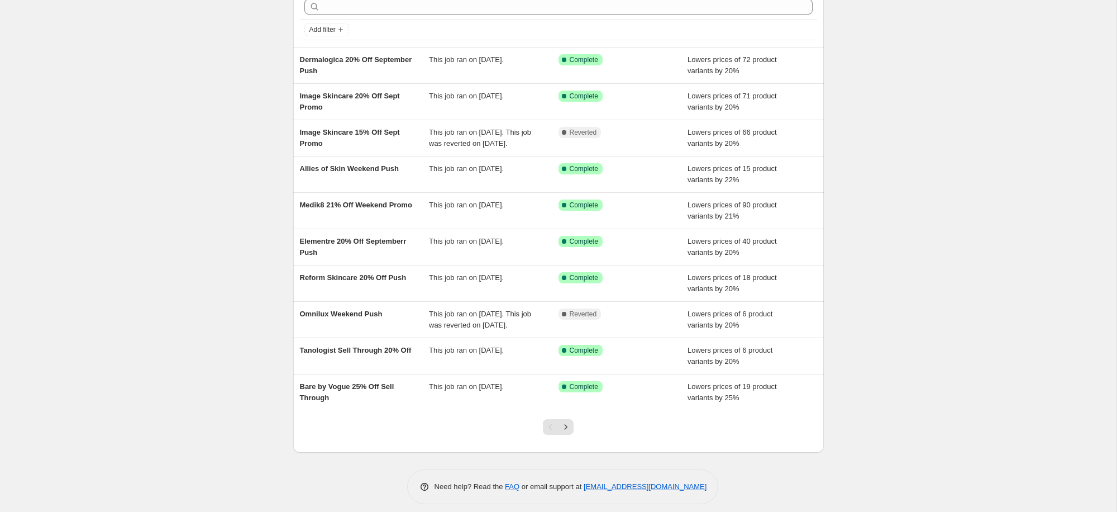
scroll to position [86, 0]
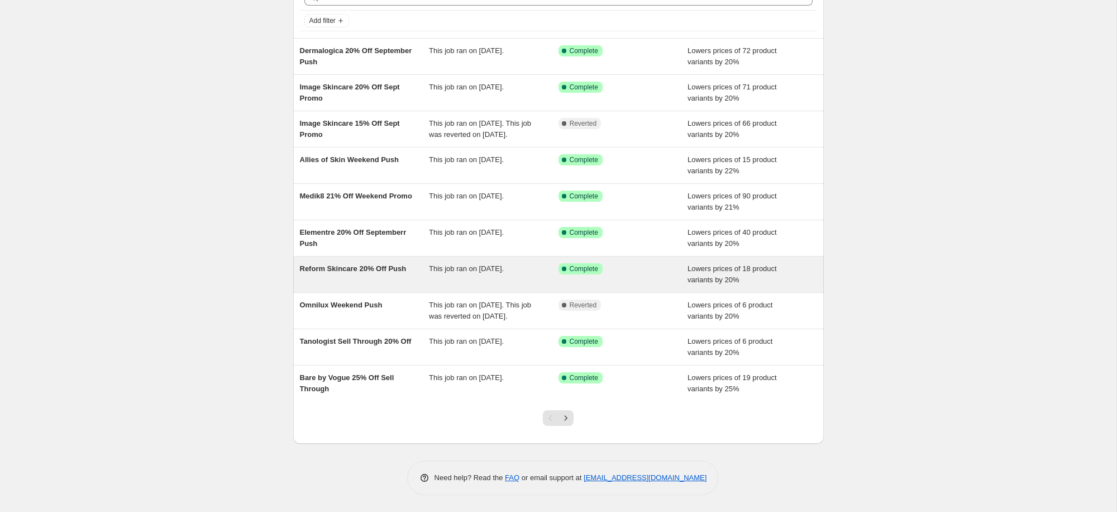
click at [351, 264] on span "Reform Skincare 20% Off Push" at bounding box center [353, 268] width 107 height 8
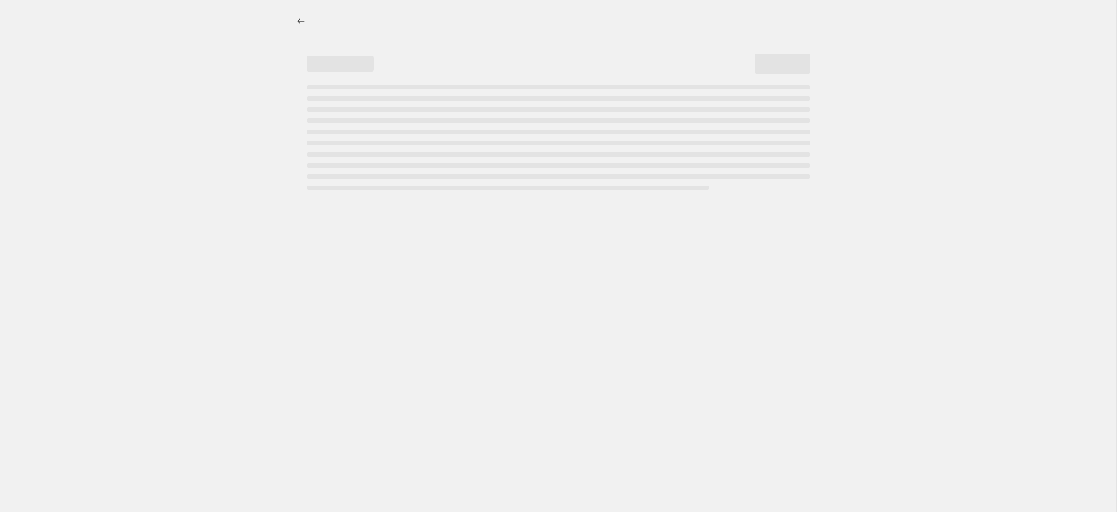
select select "percentage"
select select "collection"
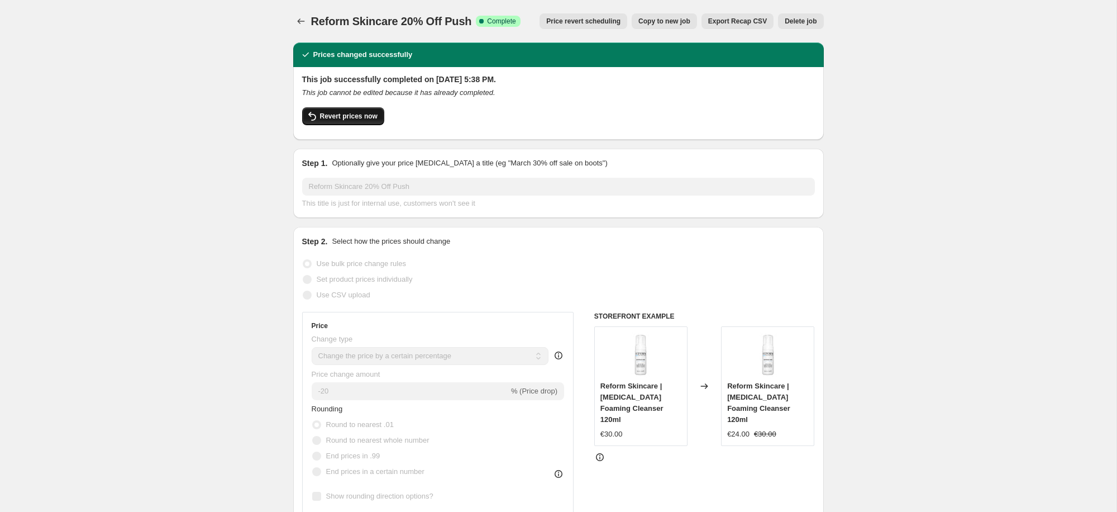
click at [349, 112] on span "Revert prices now" at bounding box center [349, 116] width 58 height 9
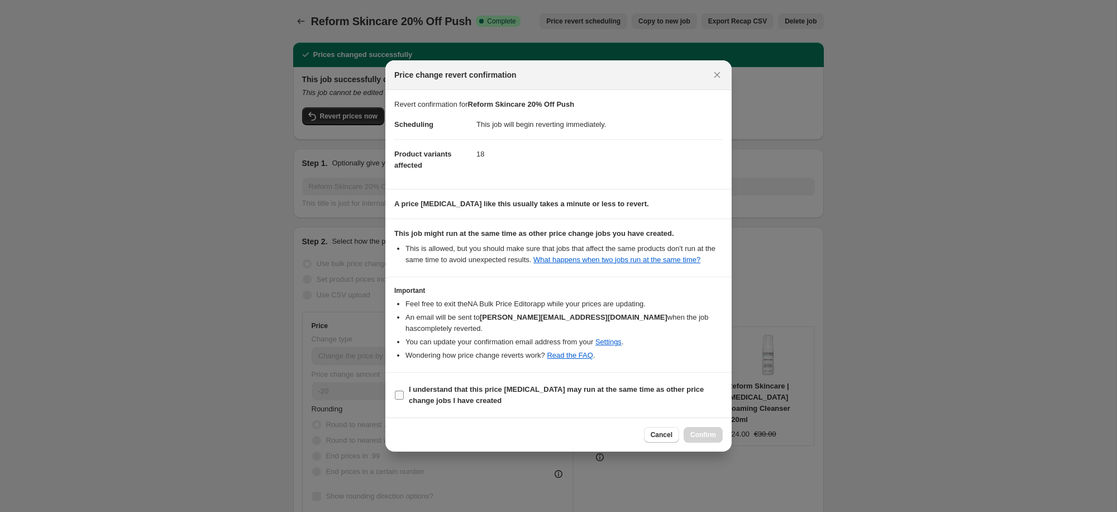
drag, startPoint x: 440, startPoint y: 388, endPoint x: 464, endPoint y: 392, distance: 24.3
click at [442, 388] on b "I understand that this price [MEDICAL_DATA] may run at the same time as other p…" at bounding box center [556, 395] width 295 height 20
click at [404, 391] on input "I understand that this price [MEDICAL_DATA] may run at the same time as other p…" at bounding box center [399, 395] width 9 height 9
checkbox input "true"
drag, startPoint x: 703, startPoint y: 437, endPoint x: 438, endPoint y: 244, distance: 328.0
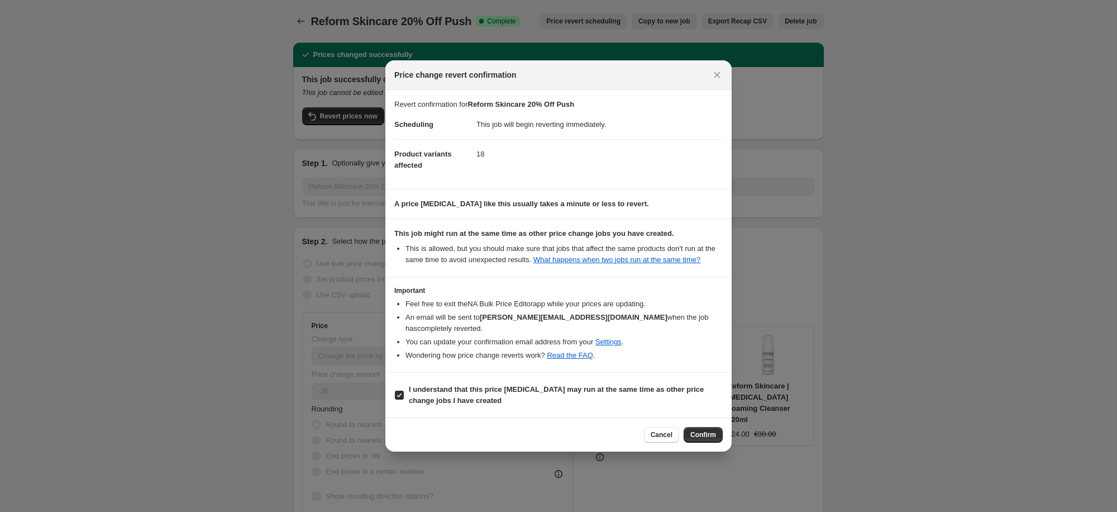
click at [703, 437] on span "Confirm" at bounding box center [704, 434] width 26 height 9
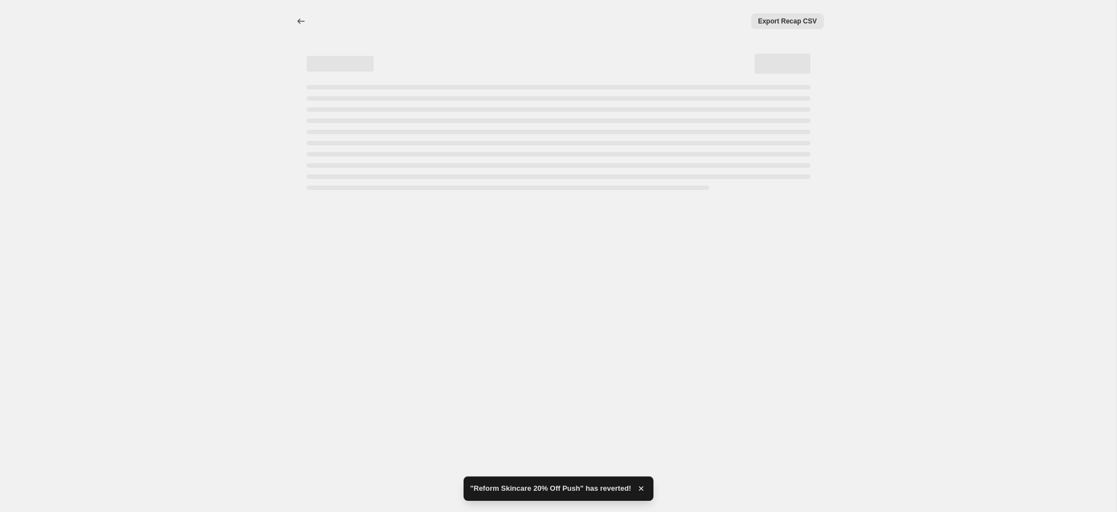
select select "percentage"
select select "collection"
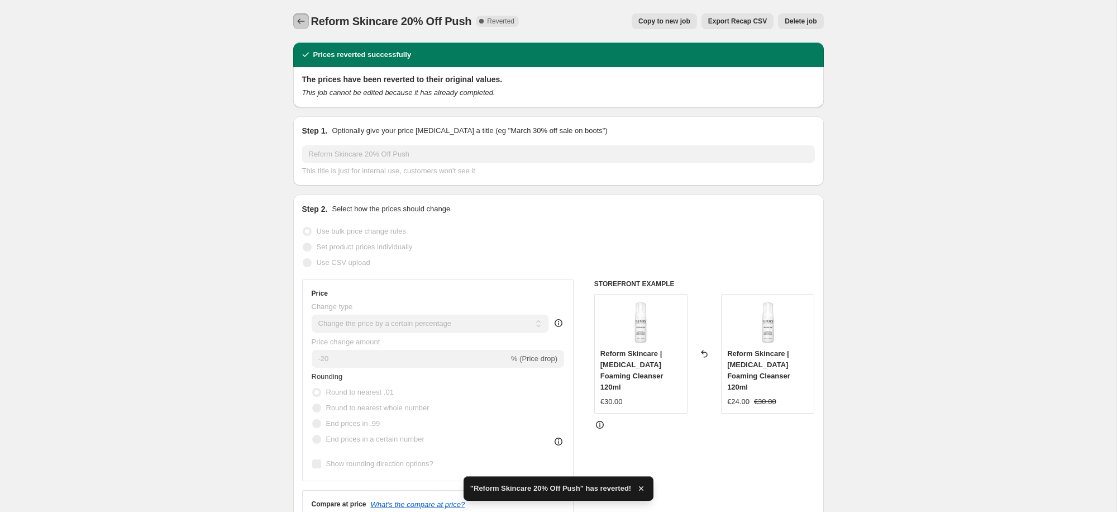
click at [299, 23] on icon "Price change jobs" at bounding box center [300, 21] width 7 height 6
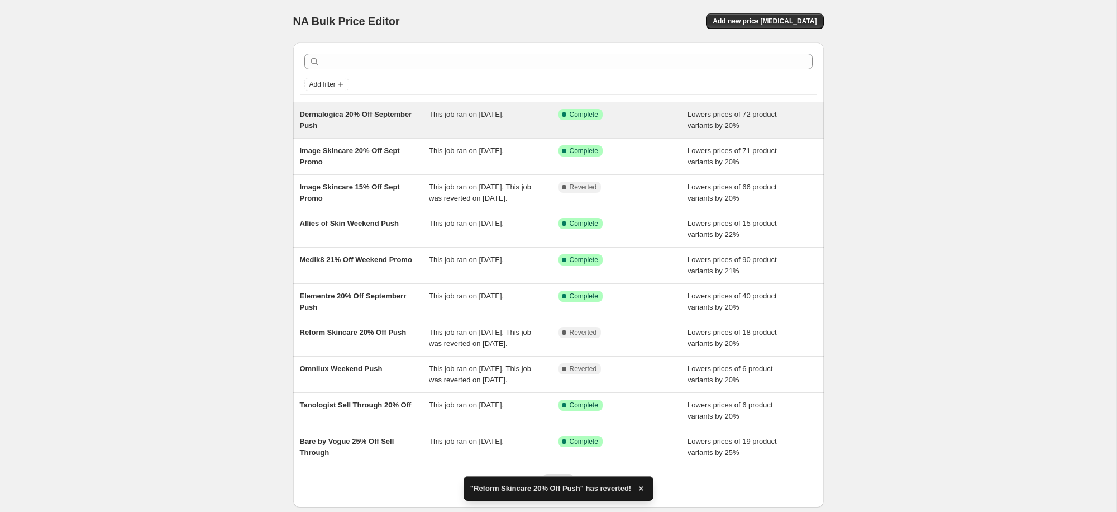
click at [341, 117] on span "Dermalogica 20% Off September Push" at bounding box center [356, 120] width 112 height 20
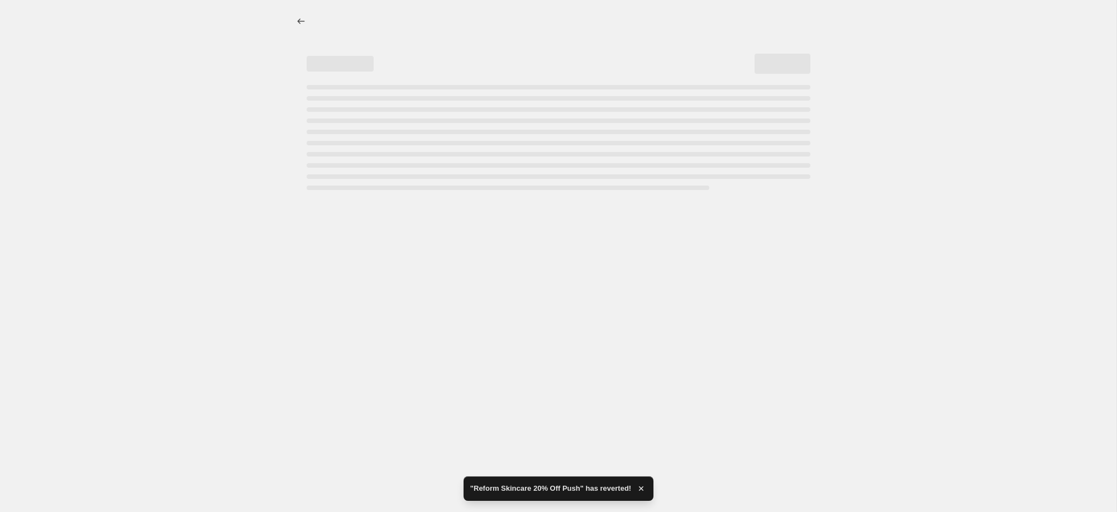
select select "percentage"
select select "collection"
select select "tag"
select select "not_equal"
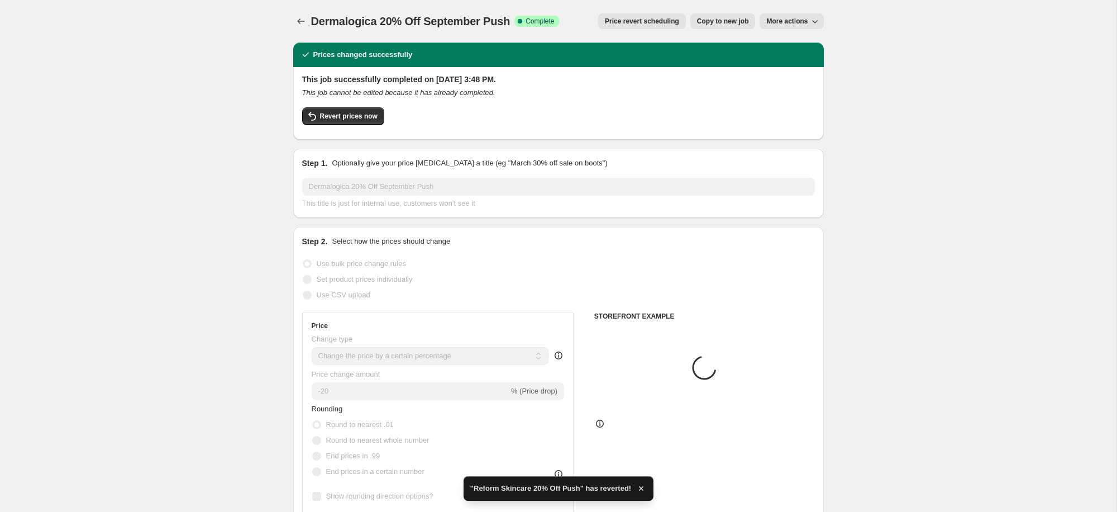
click at [341, 117] on span "Revert prices now" at bounding box center [349, 116] width 58 height 9
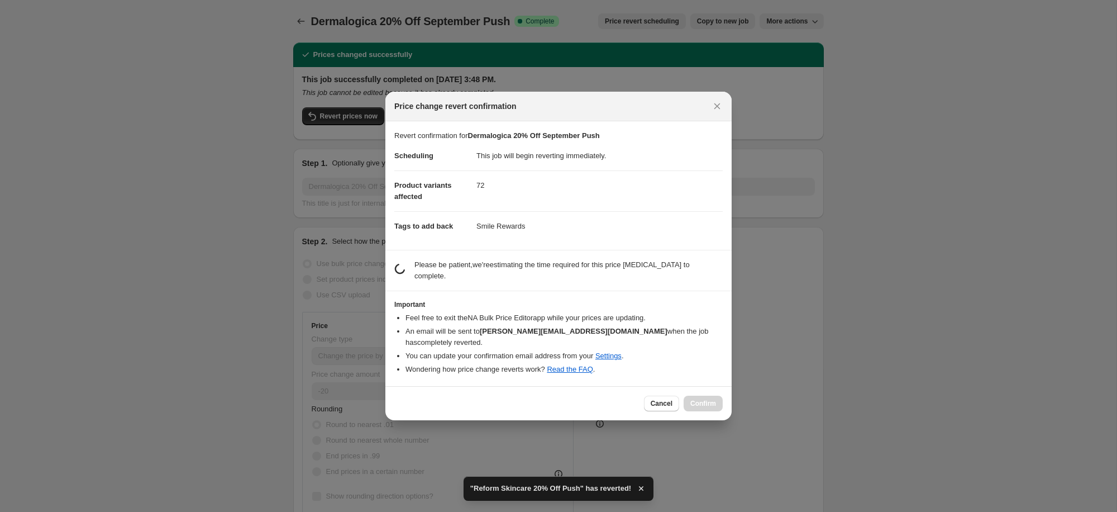
scroll to position [2, 0]
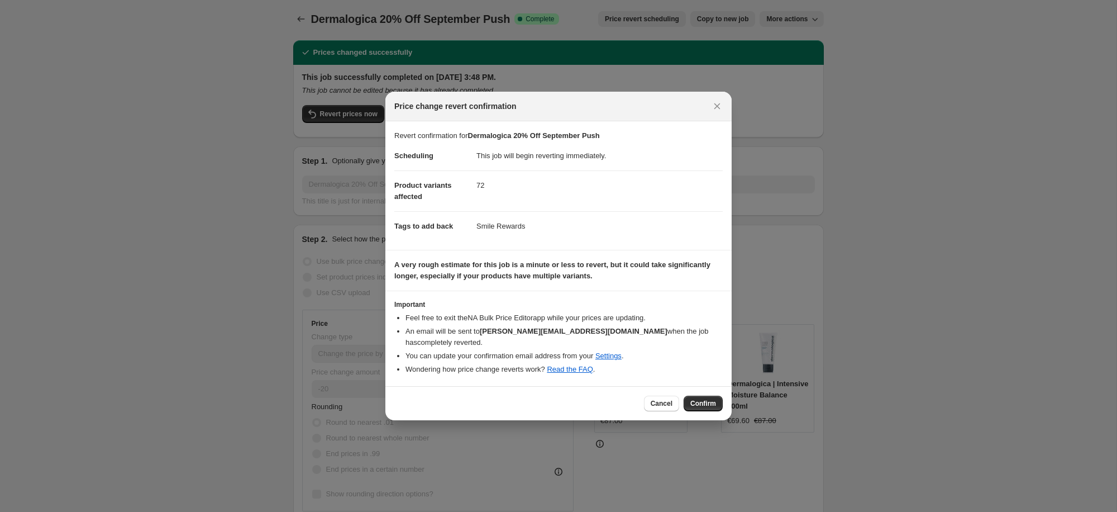
click at [697, 399] on span "Confirm" at bounding box center [704, 403] width 26 height 9
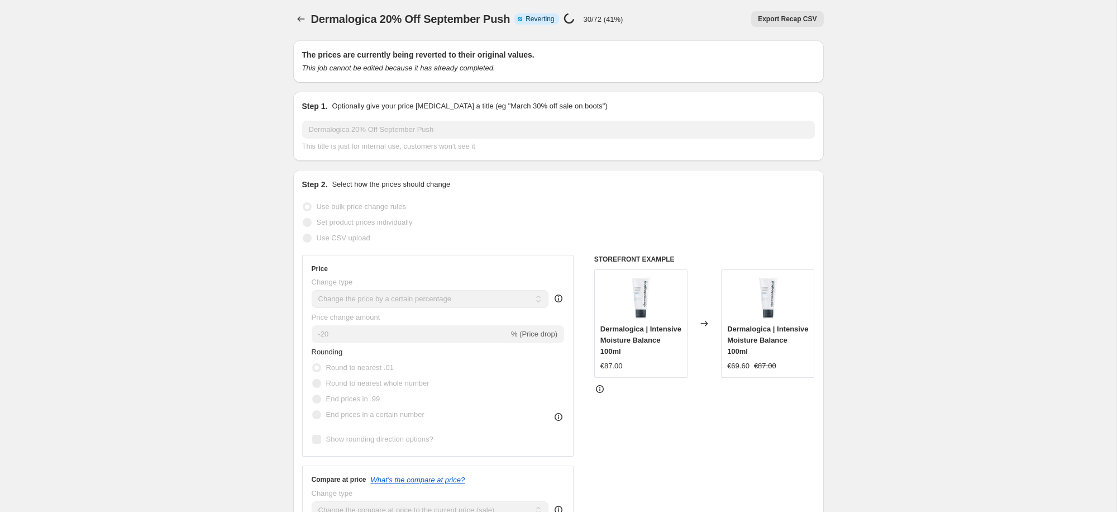
select select "percentage"
select select "collection"
select select "tag"
select select "not_equal"
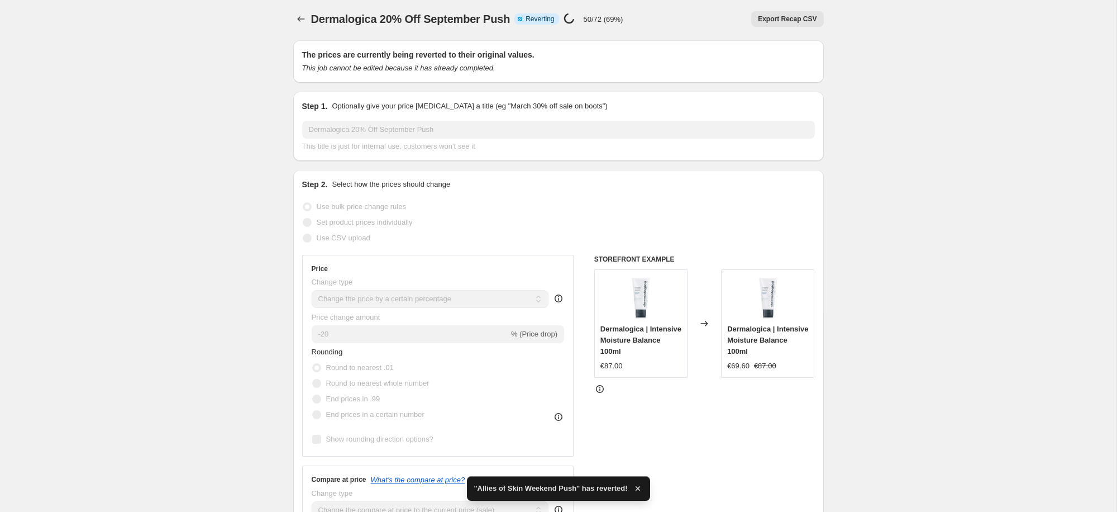
scroll to position [0, 0]
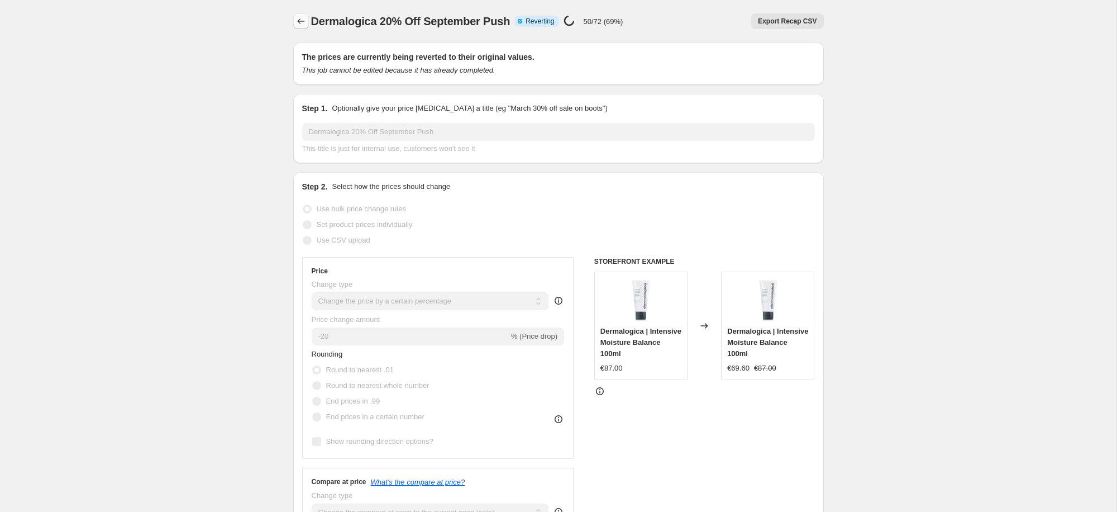
click at [296, 21] on icon "Price change jobs" at bounding box center [301, 21] width 11 height 11
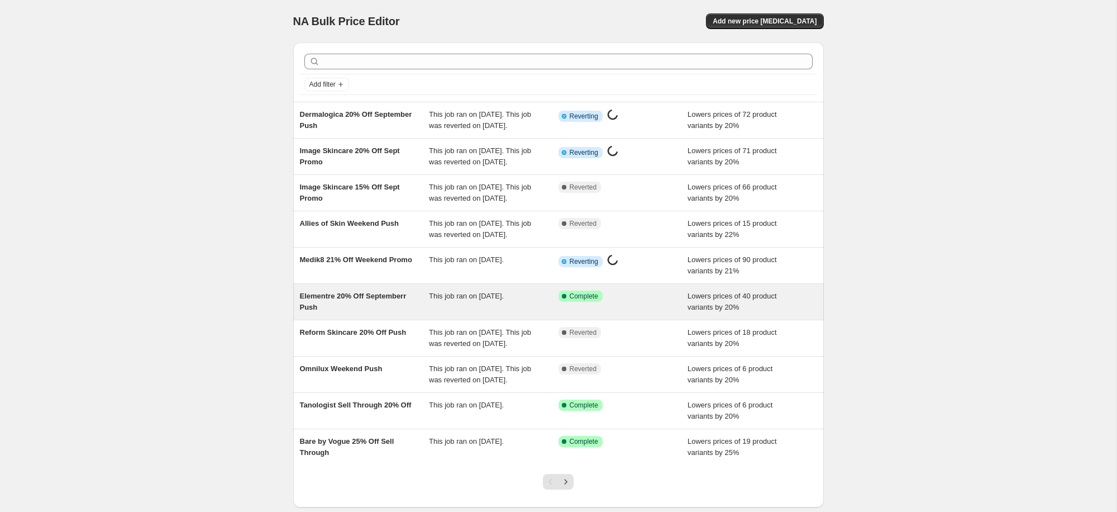
click at [316, 311] on span "Elementre 20% Off Septemberr Push" at bounding box center [353, 302] width 107 height 20
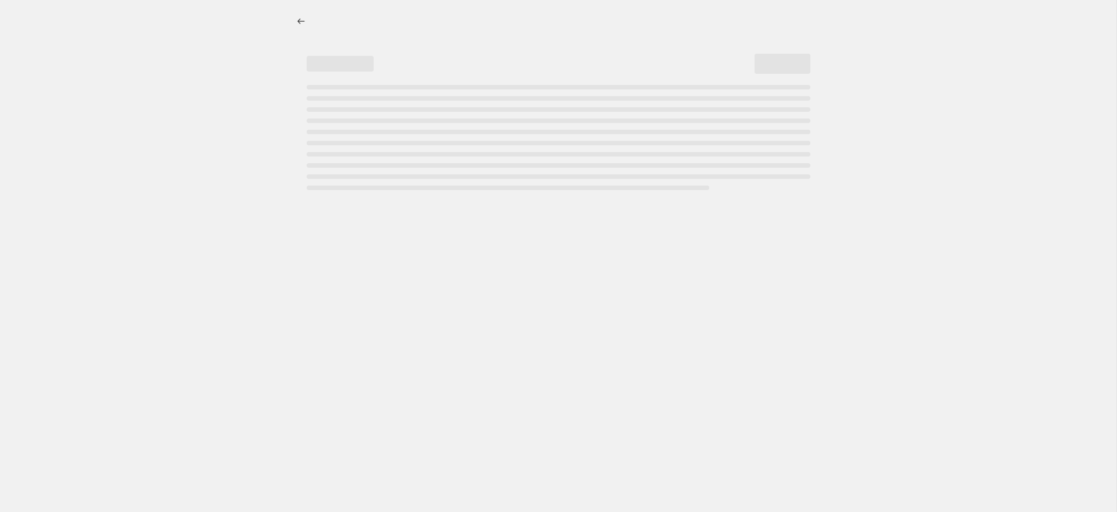
select select "percentage"
select select "collection"
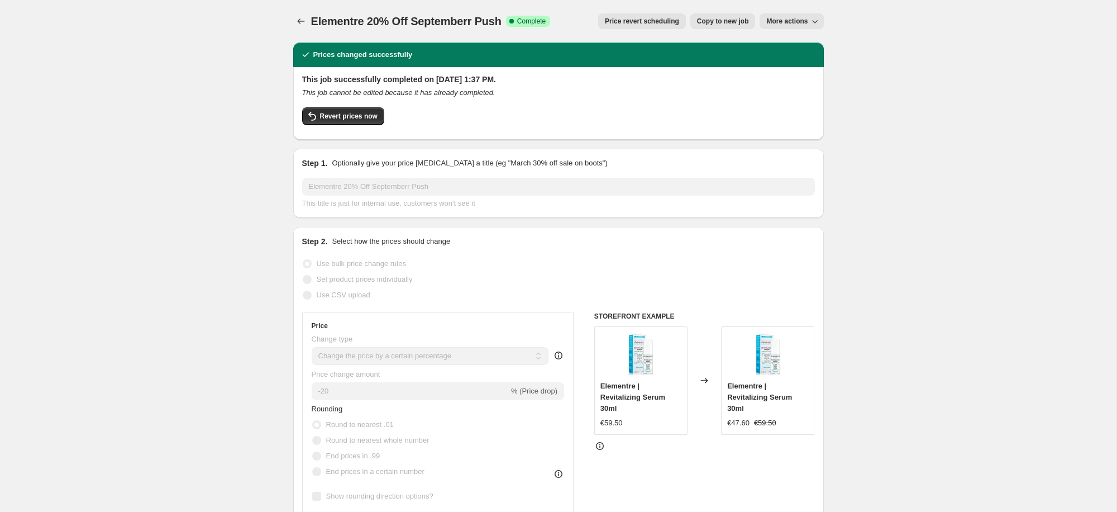
click at [348, 106] on div "This job successfully completed on September 15, 2025 at 1:37 PM. This job cann…" at bounding box center [558, 102] width 513 height 57
click at [351, 110] on button "Revert prices now" at bounding box center [343, 116] width 82 height 18
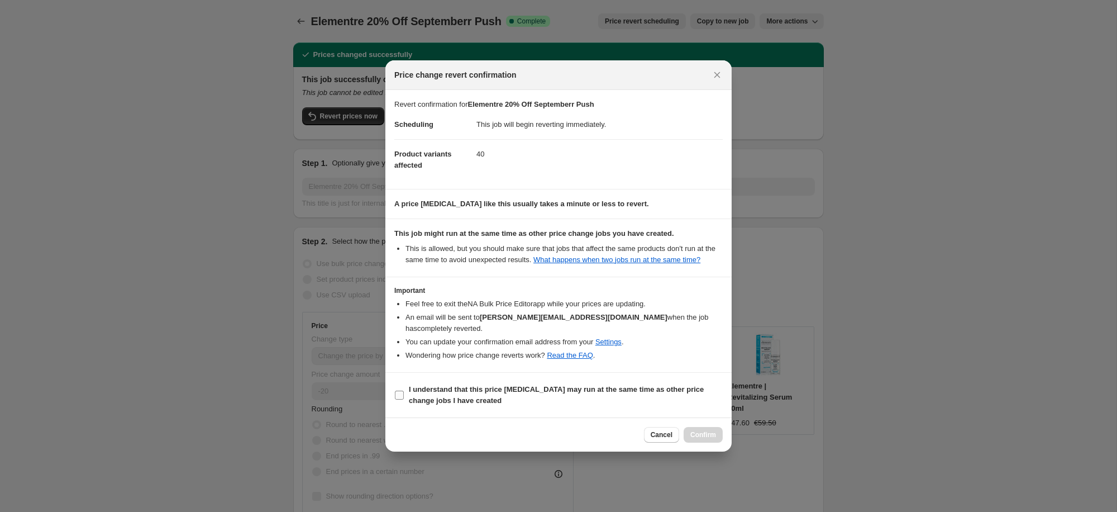
click at [460, 406] on label "I understand that this price [MEDICAL_DATA] may run at the same time as other p…" at bounding box center [558, 395] width 329 height 27
click at [404, 399] on input "I understand that this price [MEDICAL_DATA] may run at the same time as other p…" at bounding box center [399, 395] width 9 height 9
checkbox input "true"
click at [695, 433] on span "Confirm" at bounding box center [704, 434] width 26 height 9
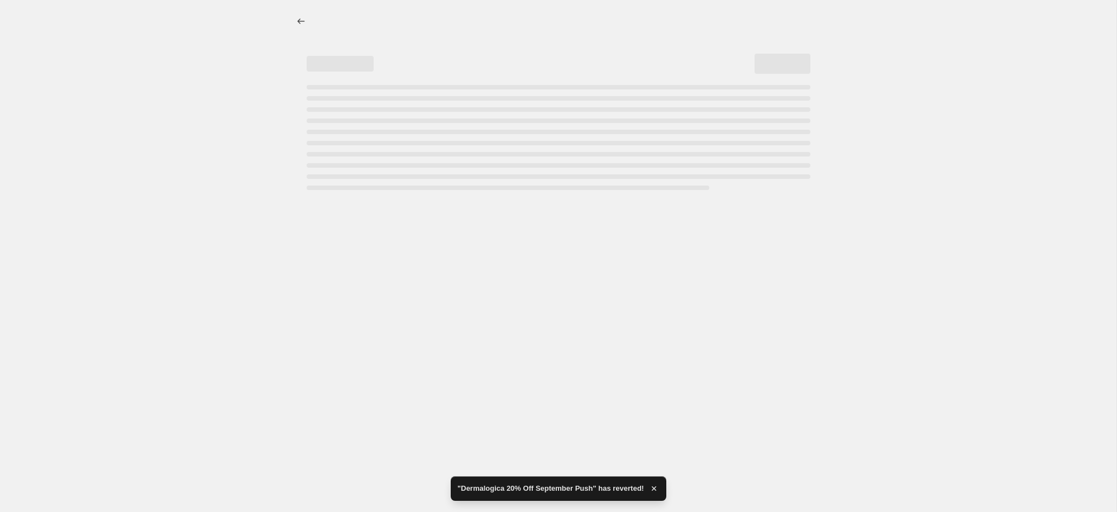
select select "percentage"
select select "collection"
select select "percentage"
select select "collection"
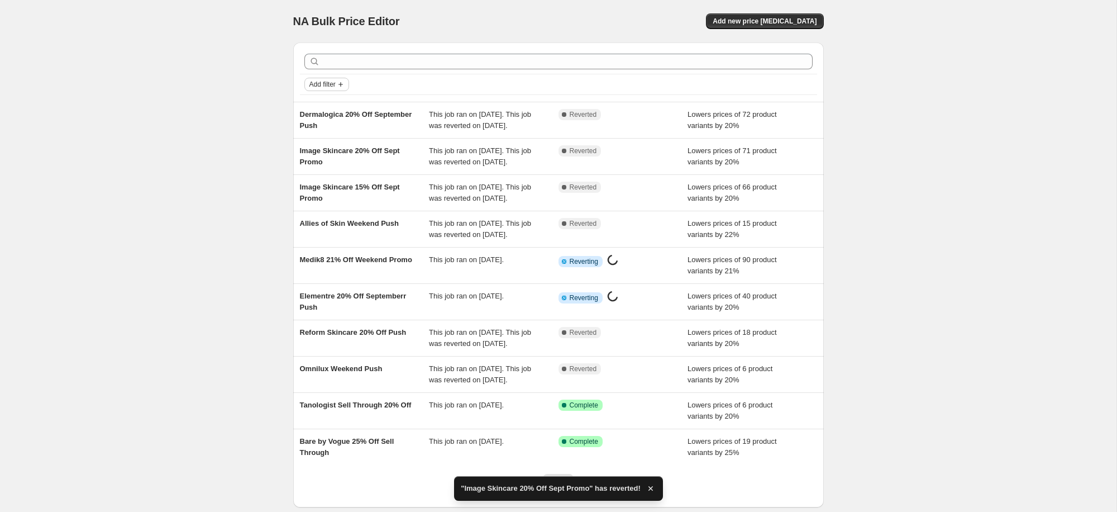
click at [343, 84] on icon "Add filter" at bounding box center [341, 84] width 4 height 4
click at [335, 108] on span "Job status" at bounding box center [326, 106] width 33 height 8
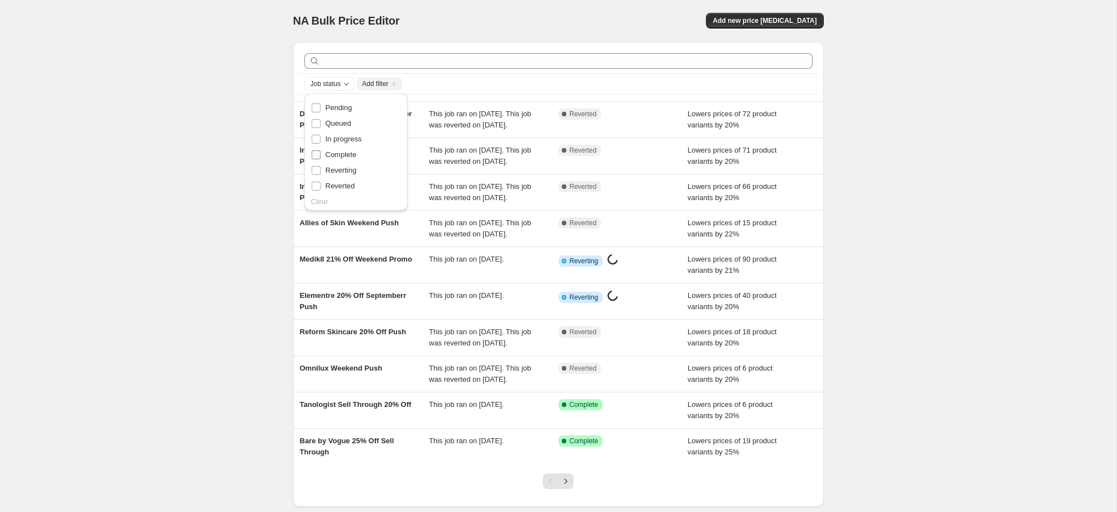
click at [324, 156] on label "Complete" at bounding box center [334, 155] width 46 height 16
click at [321, 156] on input "Complete" at bounding box center [316, 154] width 9 height 9
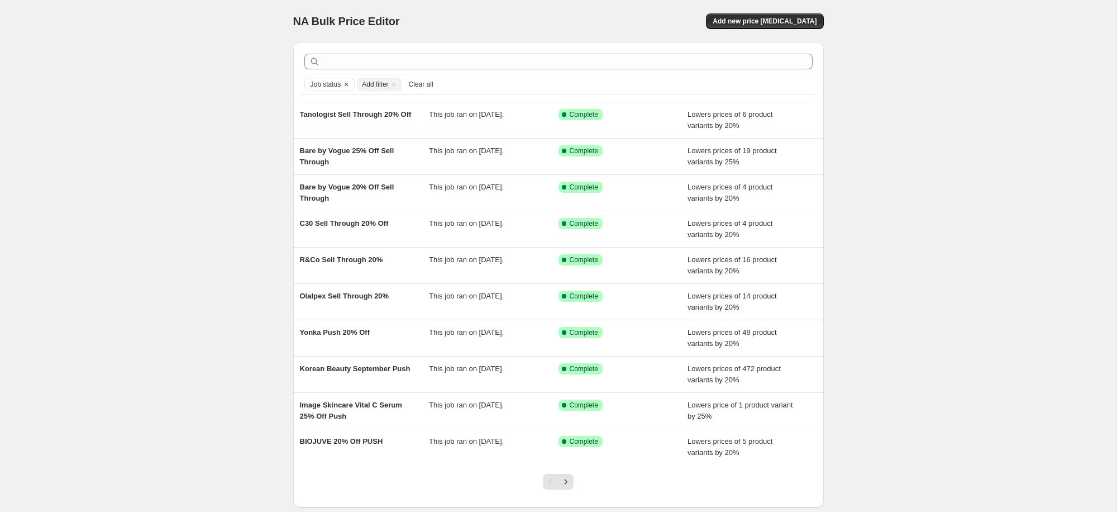
drag, startPoint x: 137, startPoint y: 120, endPoint x: 154, endPoint y: 99, distance: 26.5
click at [142, 117] on div "NA Bulk Price Editor. This page is ready NA Bulk Price Editor Add new price cha…" at bounding box center [558, 287] width 1117 height 575
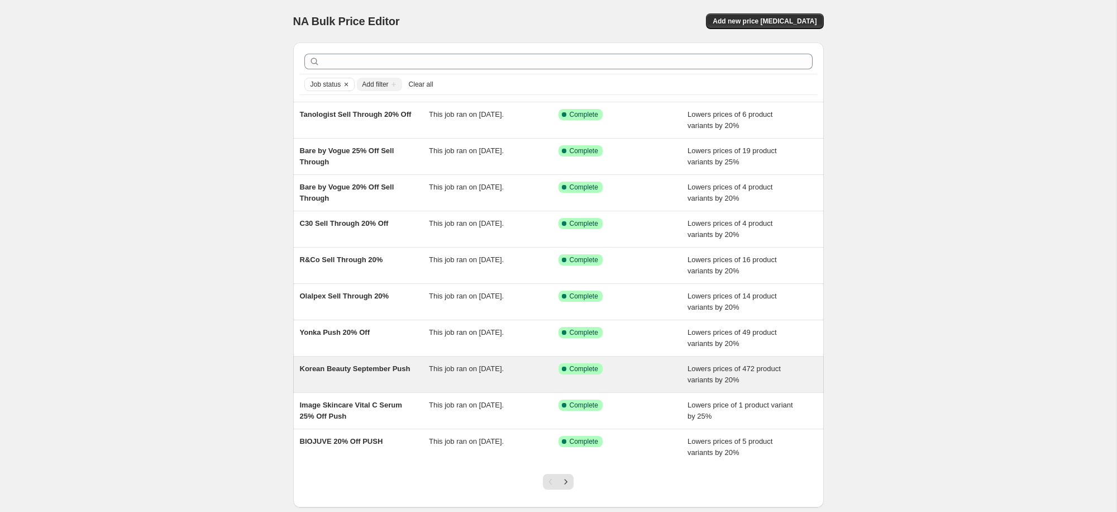
scroll to position [2, 0]
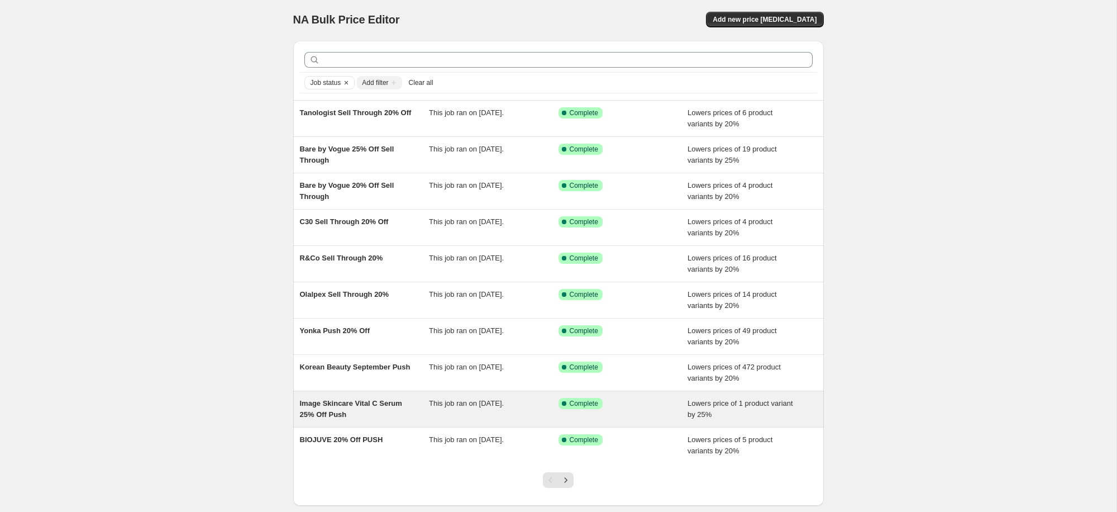
click at [360, 408] on div "Image Skincare Vital C Serum 25% Off Push" at bounding box center [365, 409] width 130 height 22
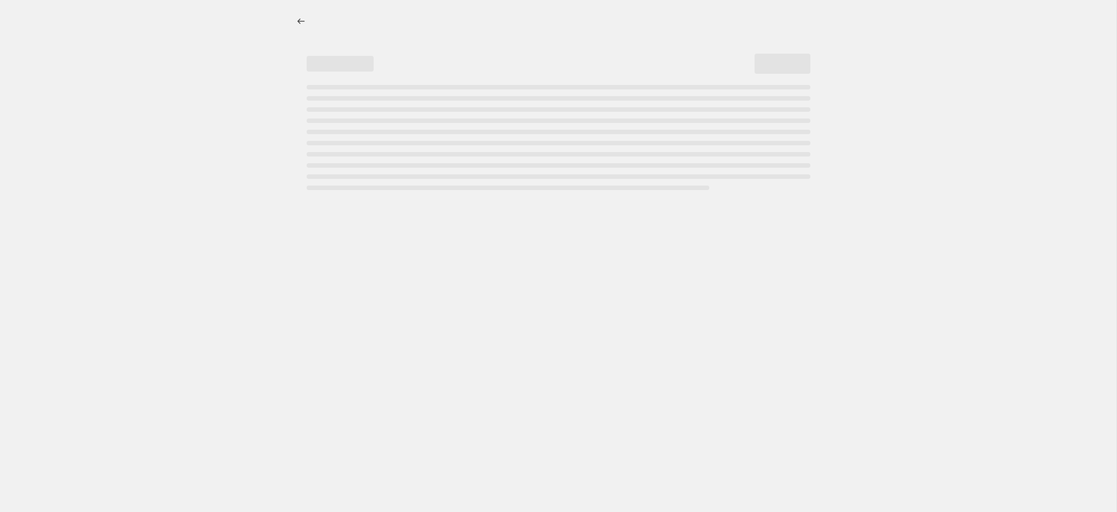
select select "percentage"
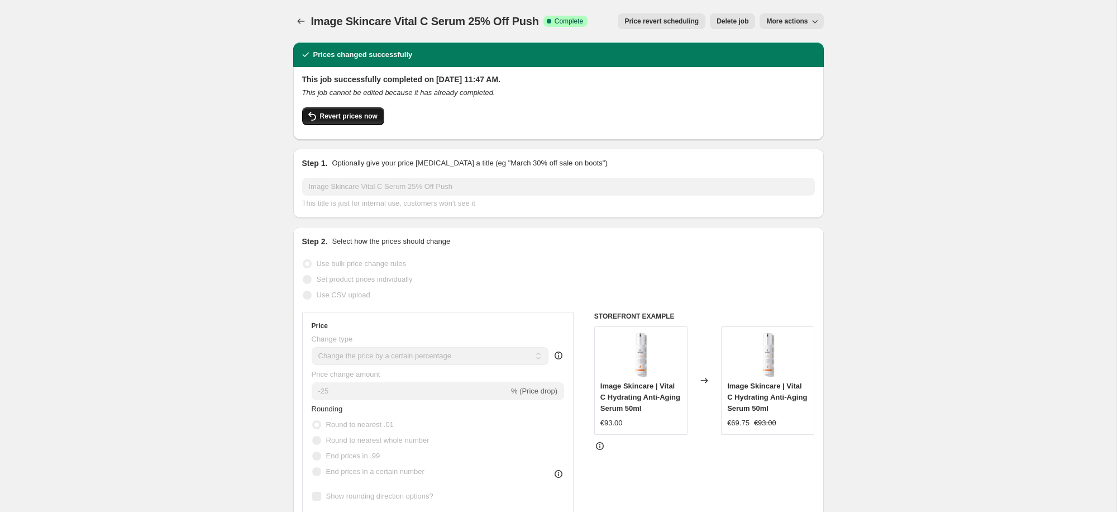
click at [325, 113] on span "Revert prices now" at bounding box center [349, 116] width 58 height 9
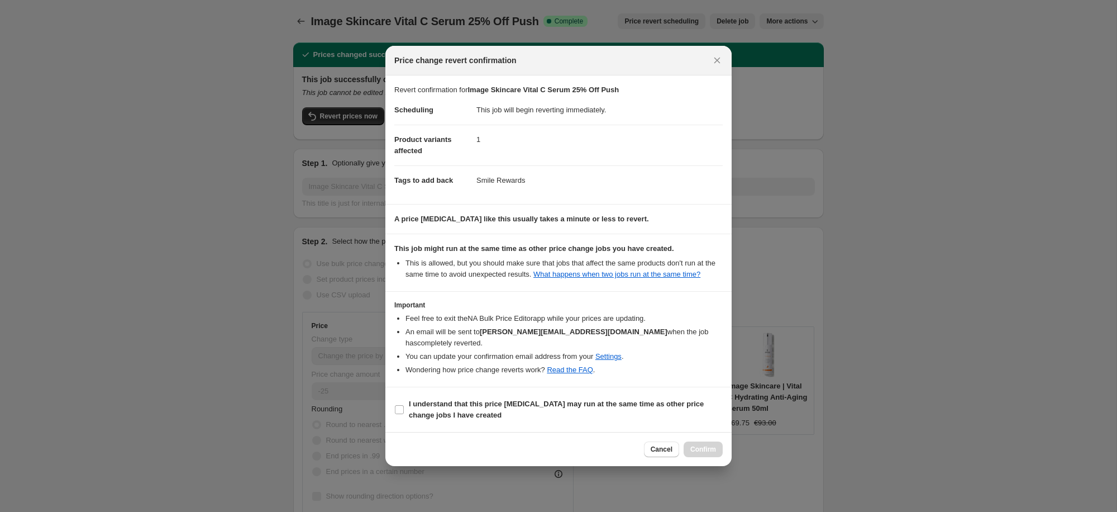
drag, startPoint x: 453, startPoint y: 411, endPoint x: 482, endPoint y: 424, distance: 32.0
click at [453, 411] on b "I understand that this price [MEDICAL_DATA] may run at the same time as other p…" at bounding box center [556, 409] width 295 height 20
click at [404, 411] on input "I understand that this price [MEDICAL_DATA] may run at the same time as other p…" at bounding box center [399, 409] width 9 height 9
checkbox input "true"
drag, startPoint x: 704, startPoint y: 444, endPoint x: 635, endPoint y: 407, distance: 77.7
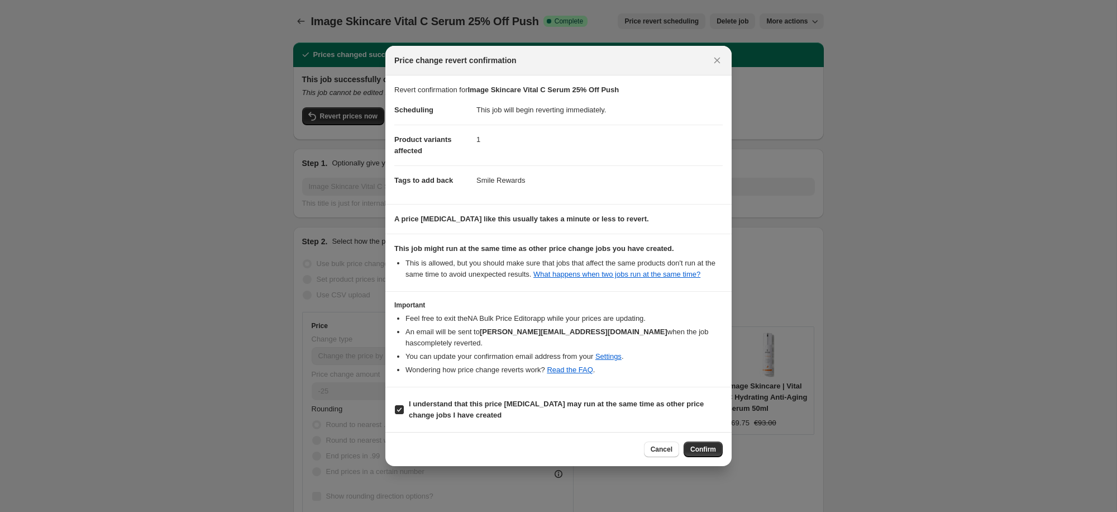
click at [704, 444] on button "Confirm" at bounding box center [703, 449] width 39 height 16
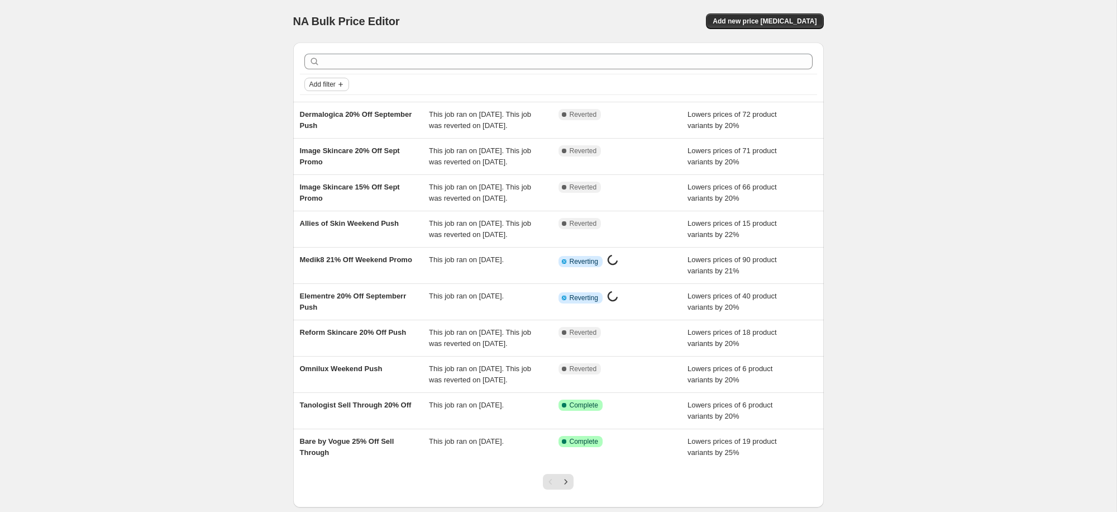
click at [336, 82] on span "Add filter" at bounding box center [323, 84] width 26 height 9
click at [329, 110] on span "Job status" at bounding box center [326, 106] width 33 height 8
drag, startPoint x: 339, startPoint y: 154, endPoint x: 311, endPoint y: 157, distance: 28.1
click at [339, 154] on span "Complete" at bounding box center [341, 155] width 31 height 8
click at [321, 154] on input "Complete" at bounding box center [316, 155] width 9 height 9
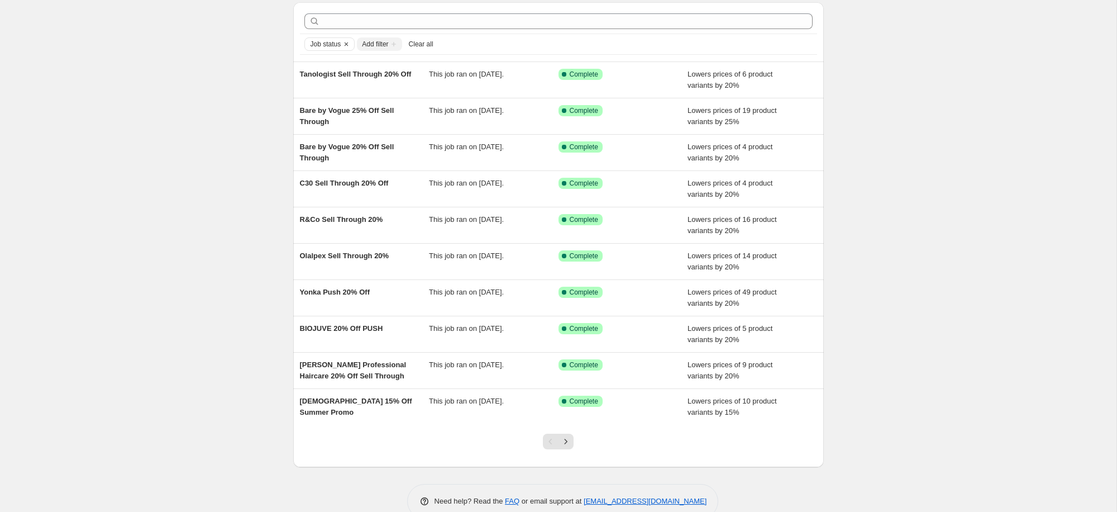
scroll to position [47, 0]
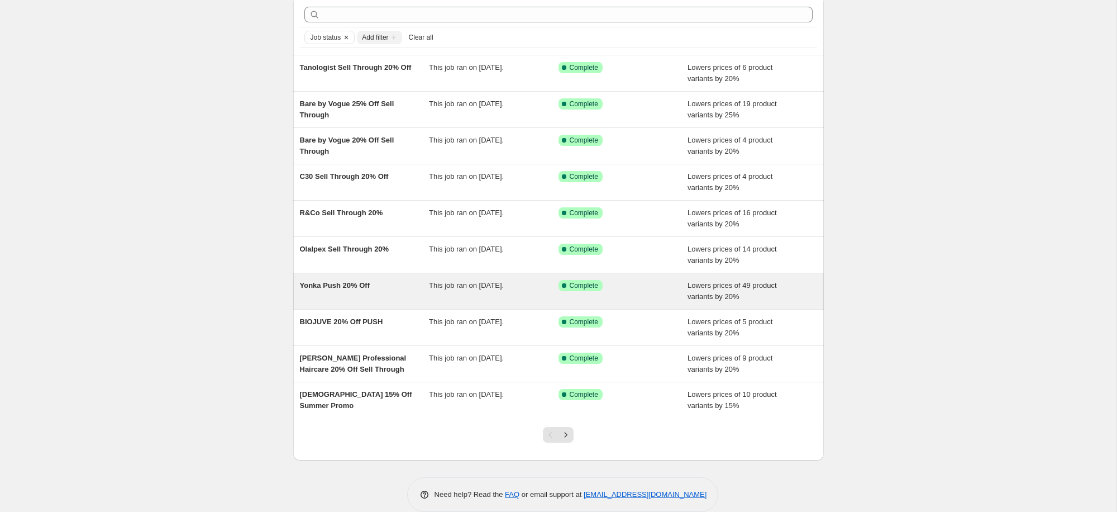
click at [344, 284] on div "Yonka Push 20% Off" at bounding box center [365, 291] width 130 height 22
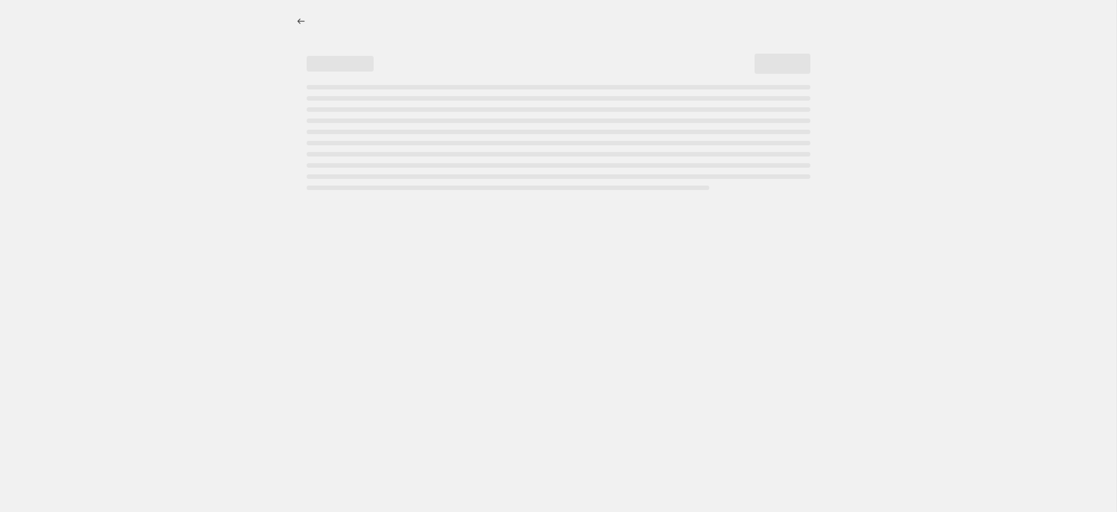
select select "percentage"
select select "collection"
select select "not_equal"
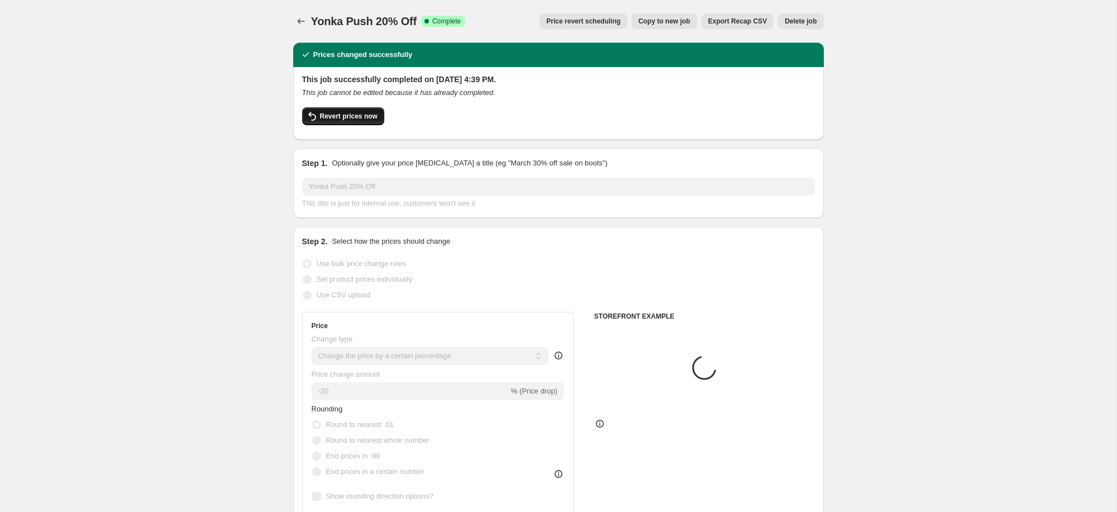
click at [342, 108] on button "Revert prices now" at bounding box center [343, 116] width 82 height 18
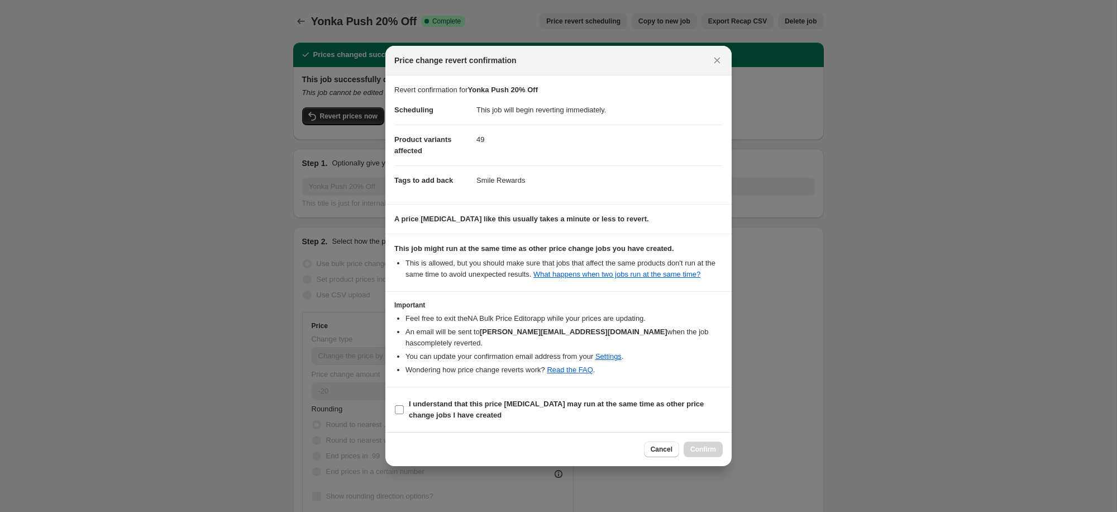
click at [429, 410] on span "I understand that this price [MEDICAL_DATA] may run at the same time as other p…" at bounding box center [566, 409] width 314 height 22
click at [404, 410] on input "I understand that this price [MEDICAL_DATA] may run at the same time as other p…" at bounding box center [399, 409] width 9 height 9
checkbox input "true"
drag, startPoint x: 719, startPoint y: 449, endPoint x: 689, endPoint y: 422, distance: 39.6
click at [719, 449] on button "Confirm" at bounding box center [703, 449] width 39 height 16
